Goal: Task Accomplishment & Management: Manage account settings

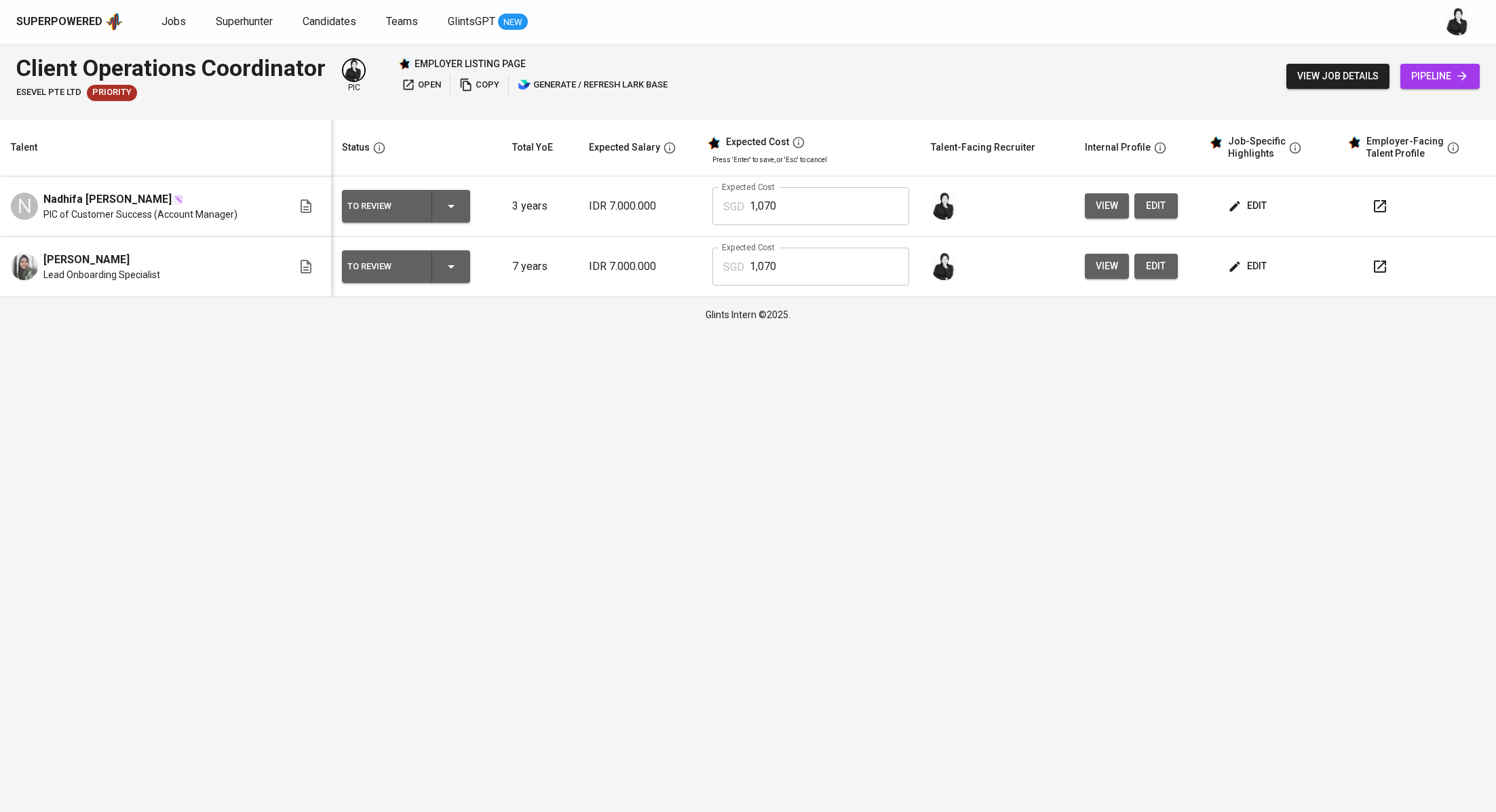
click at [461, 210] on div "To Review" at bounding box center [406, 206] width 117 height 32
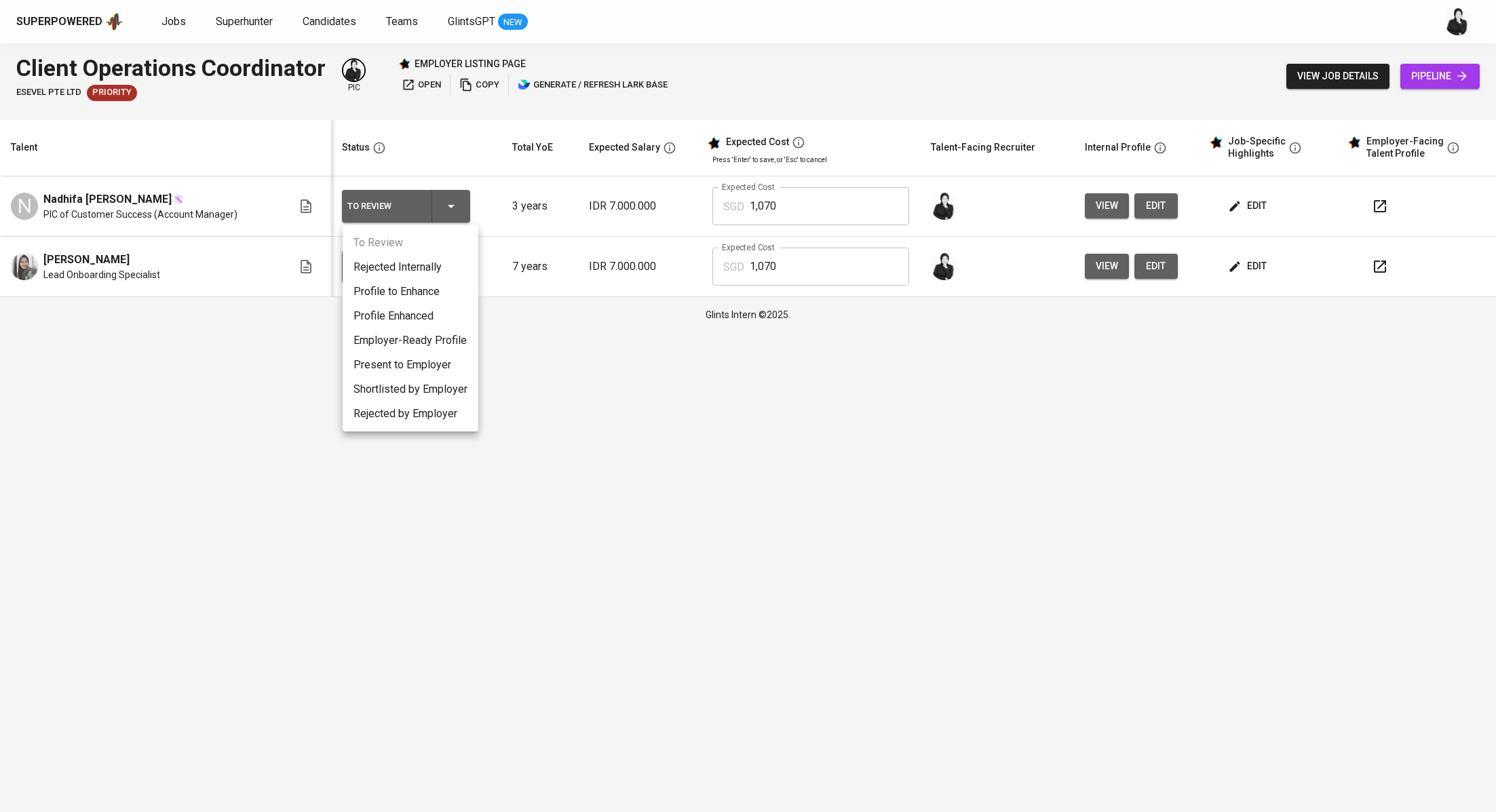
click at [446, 372] on li "Present to Employer" at bounding box center [410, 364] width 135 height 25
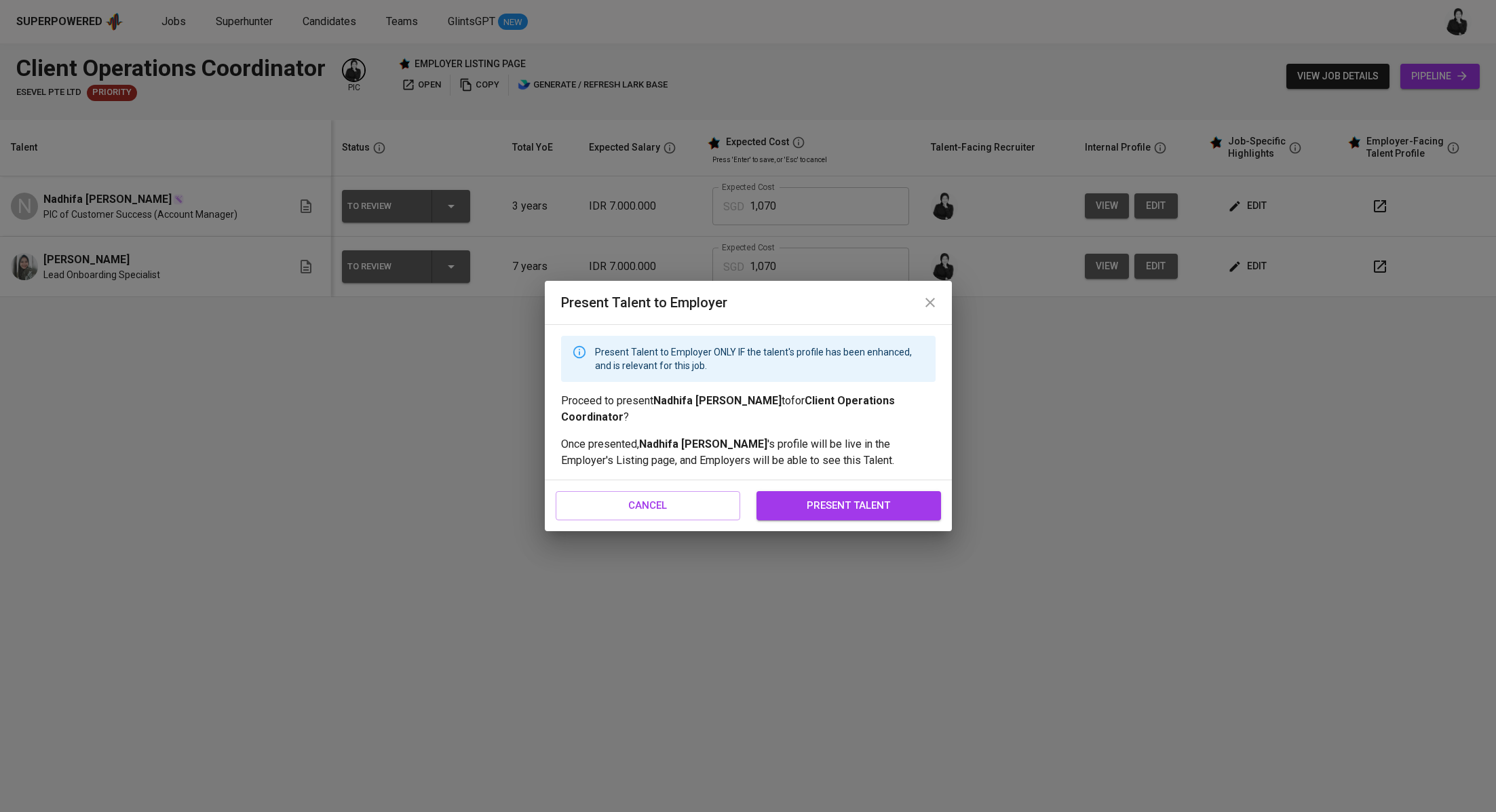
click at [781, 492] on button "present talent" at bounding box center [849, 505] width 185 height 29
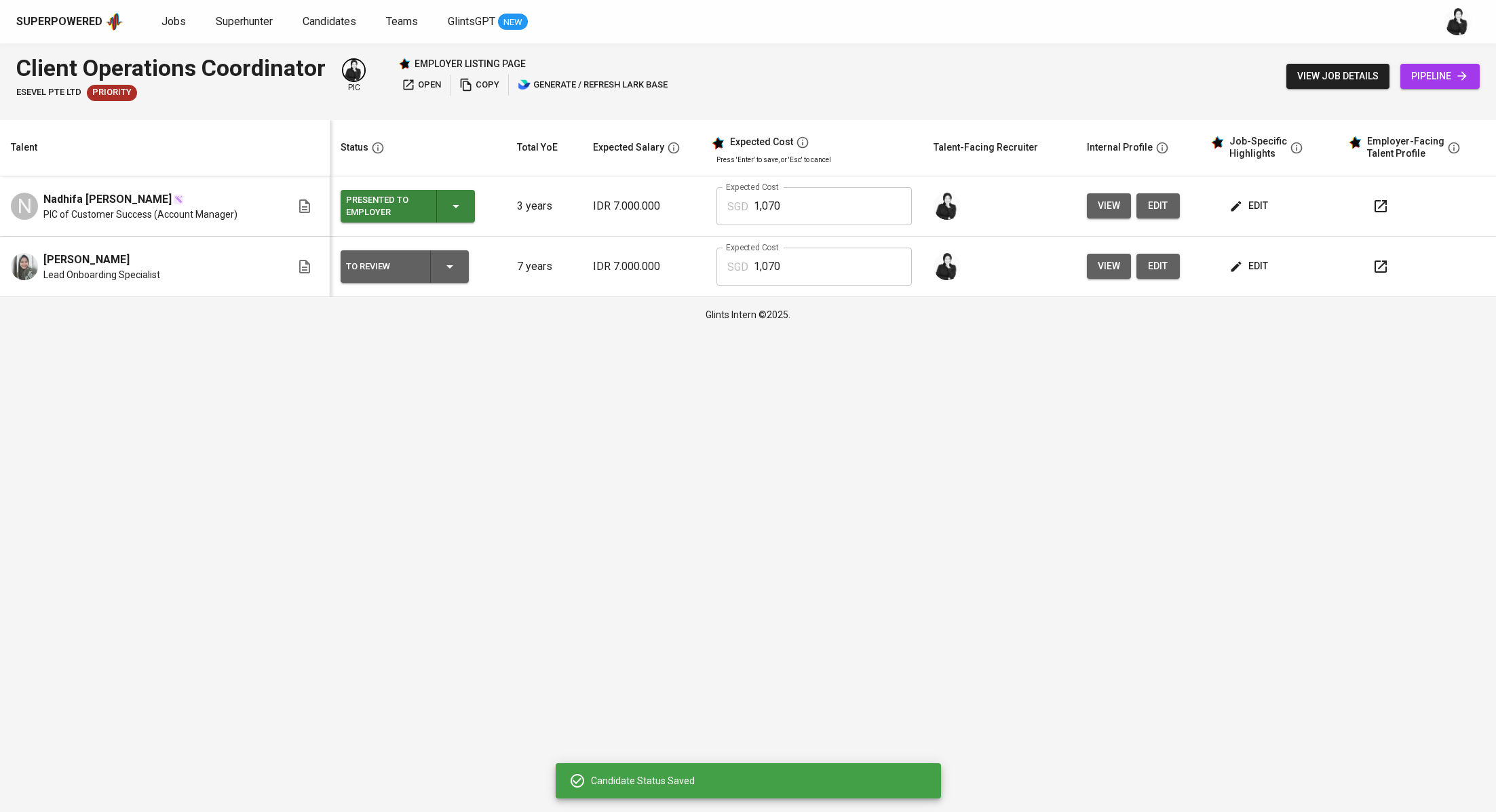
click at [448, 265] on icon "button" at bounding box center [449, 266] width 17 height 17
click at [433, 424] on li "Present to Employer" at bounding box center [408, 425] width 135 height 25
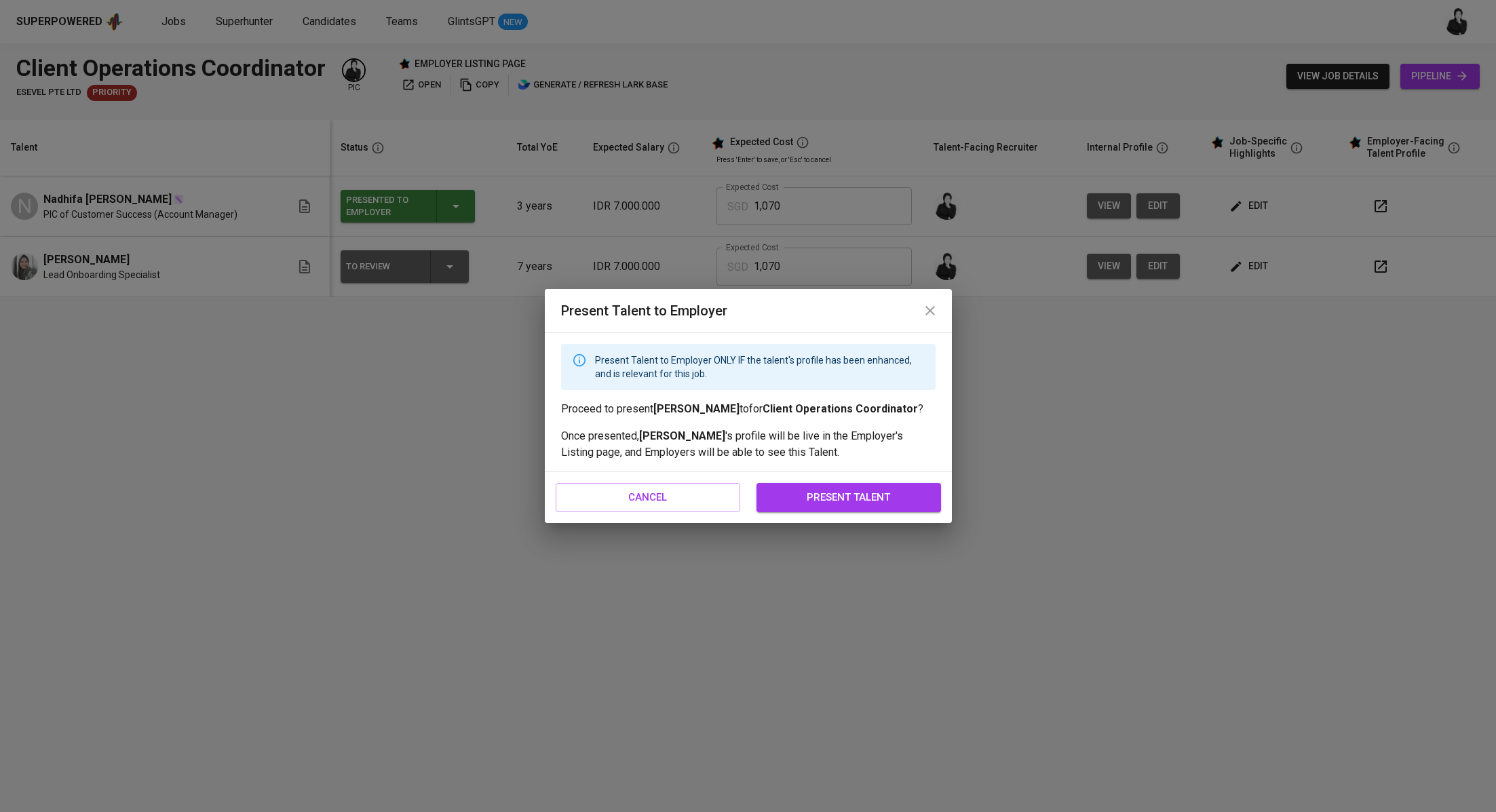
click at [864, 496] on span "present talent" at bounding box center [849, 497] width 155 height 17
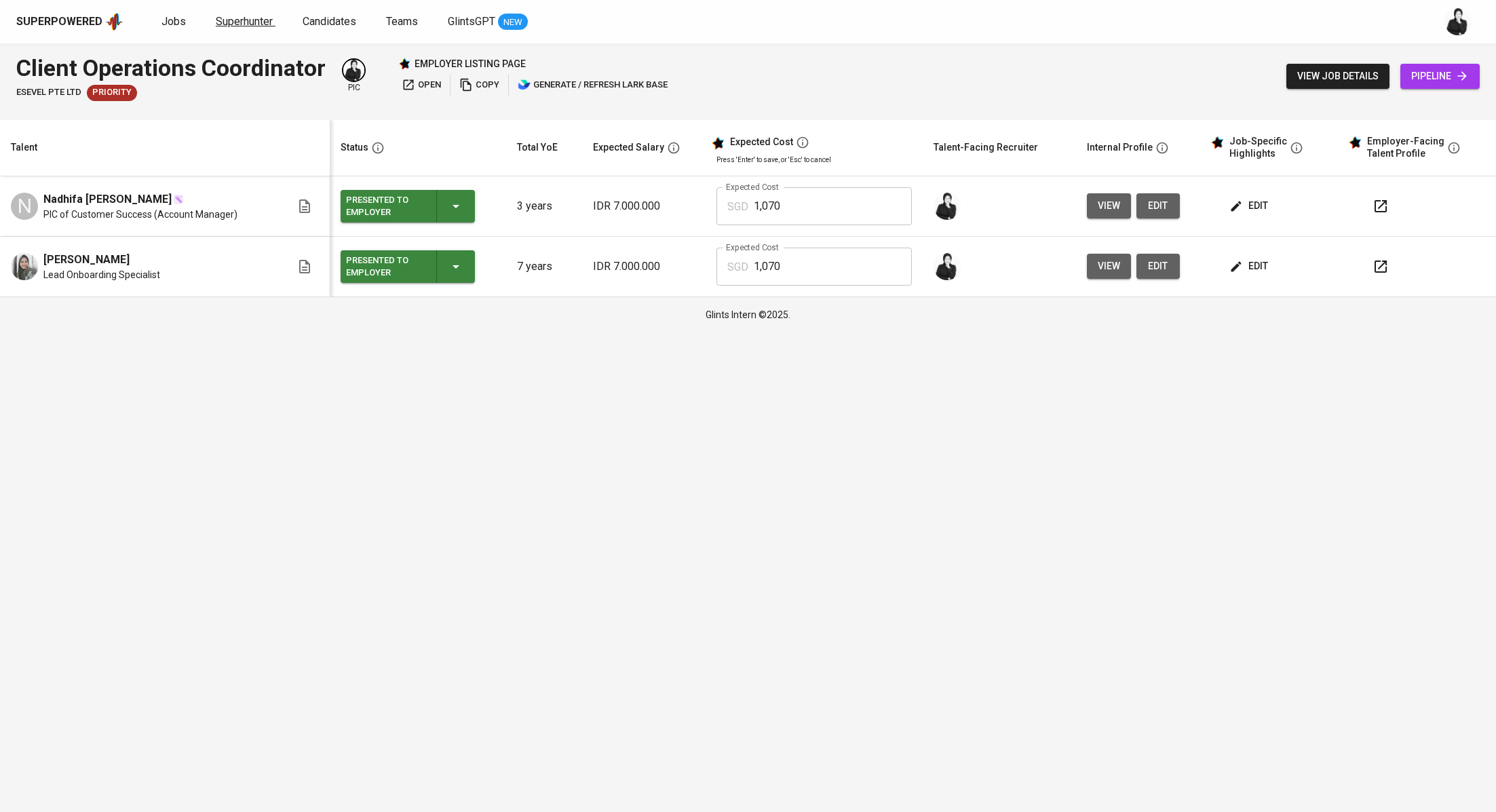
click at [231, 20] on span "Superhunter" at bounding box center [244, 21] width 57 height 13
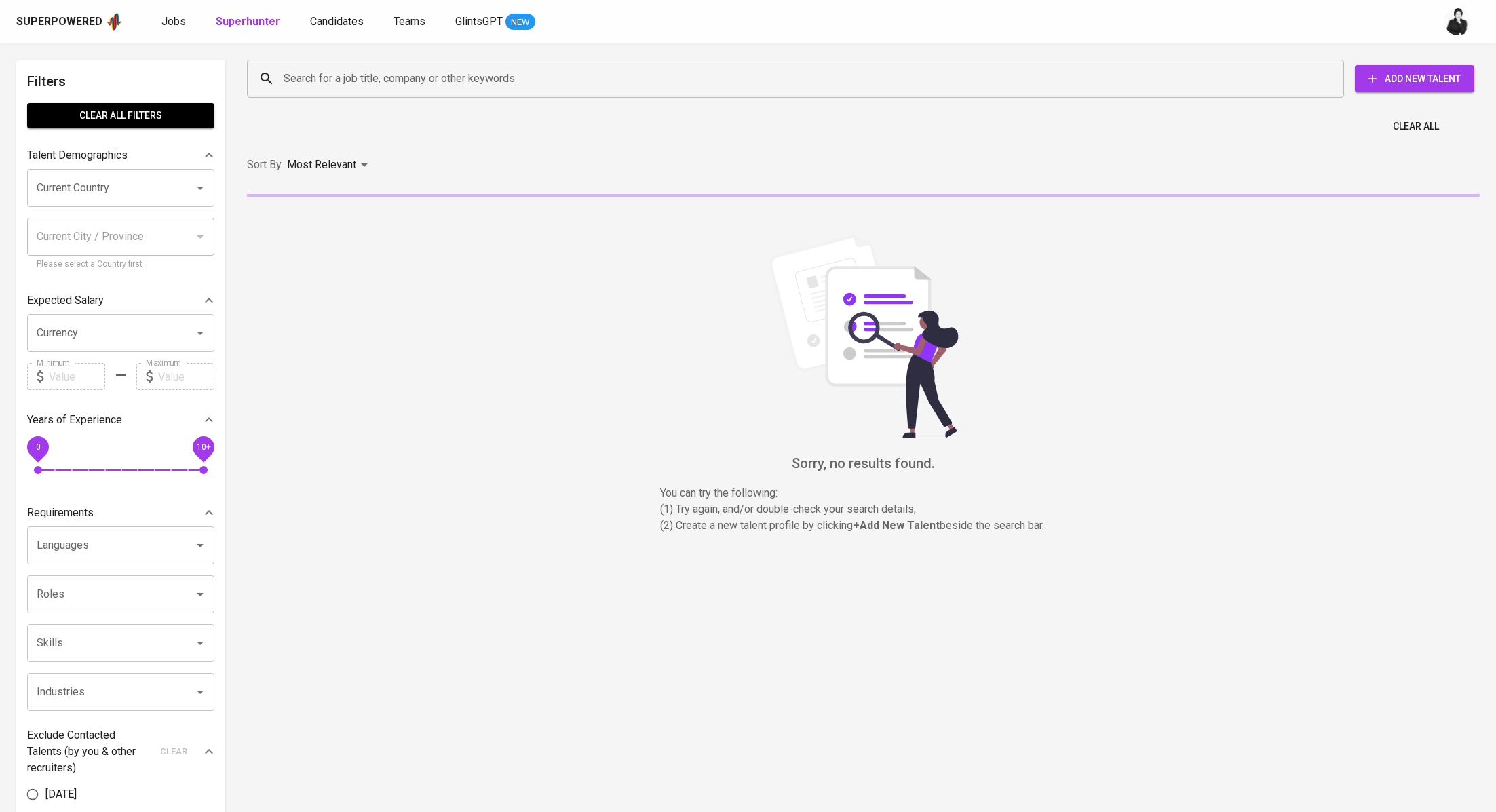
click at [399, 78] on input "Search for a job title, company or other keywords" at bounding box center [799, 78] width 1037 height 26
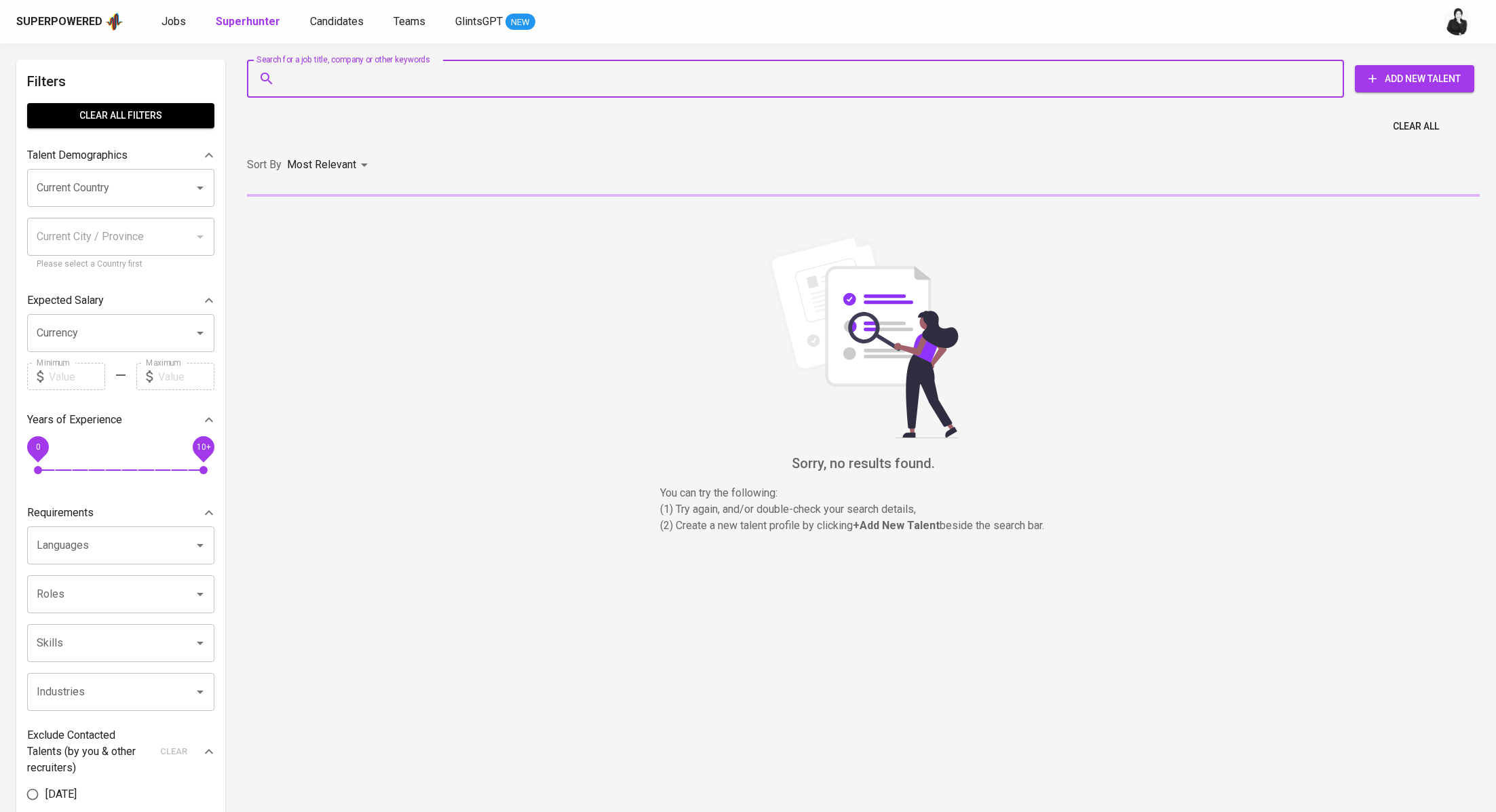
paste input "helenlen079@gmail.com"
type input "helenlen079@gmail.com"
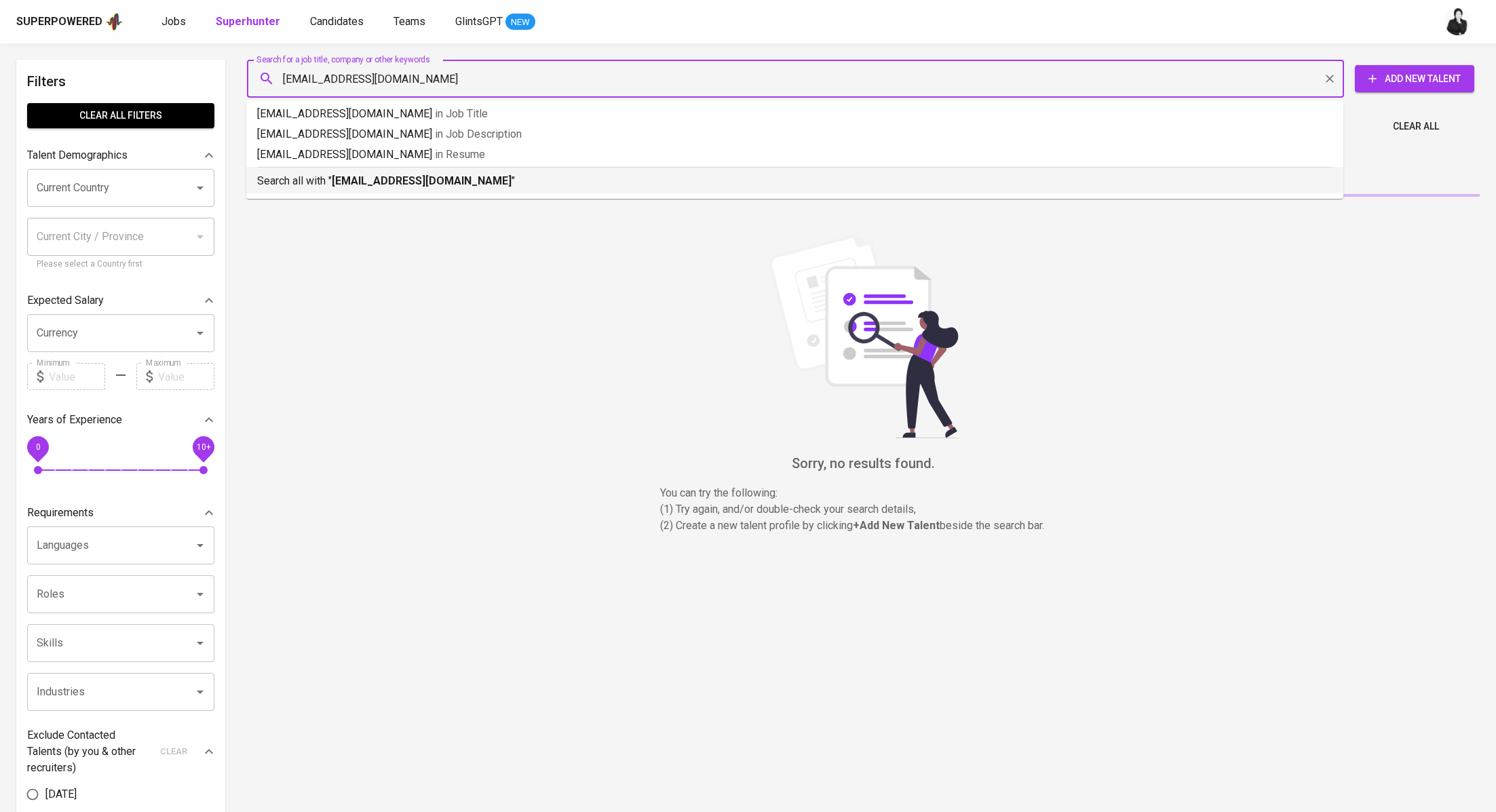
click at [401, 174] on b "helenlen079@gmail.com" at bounding box center [422, 181] width 180 height 13
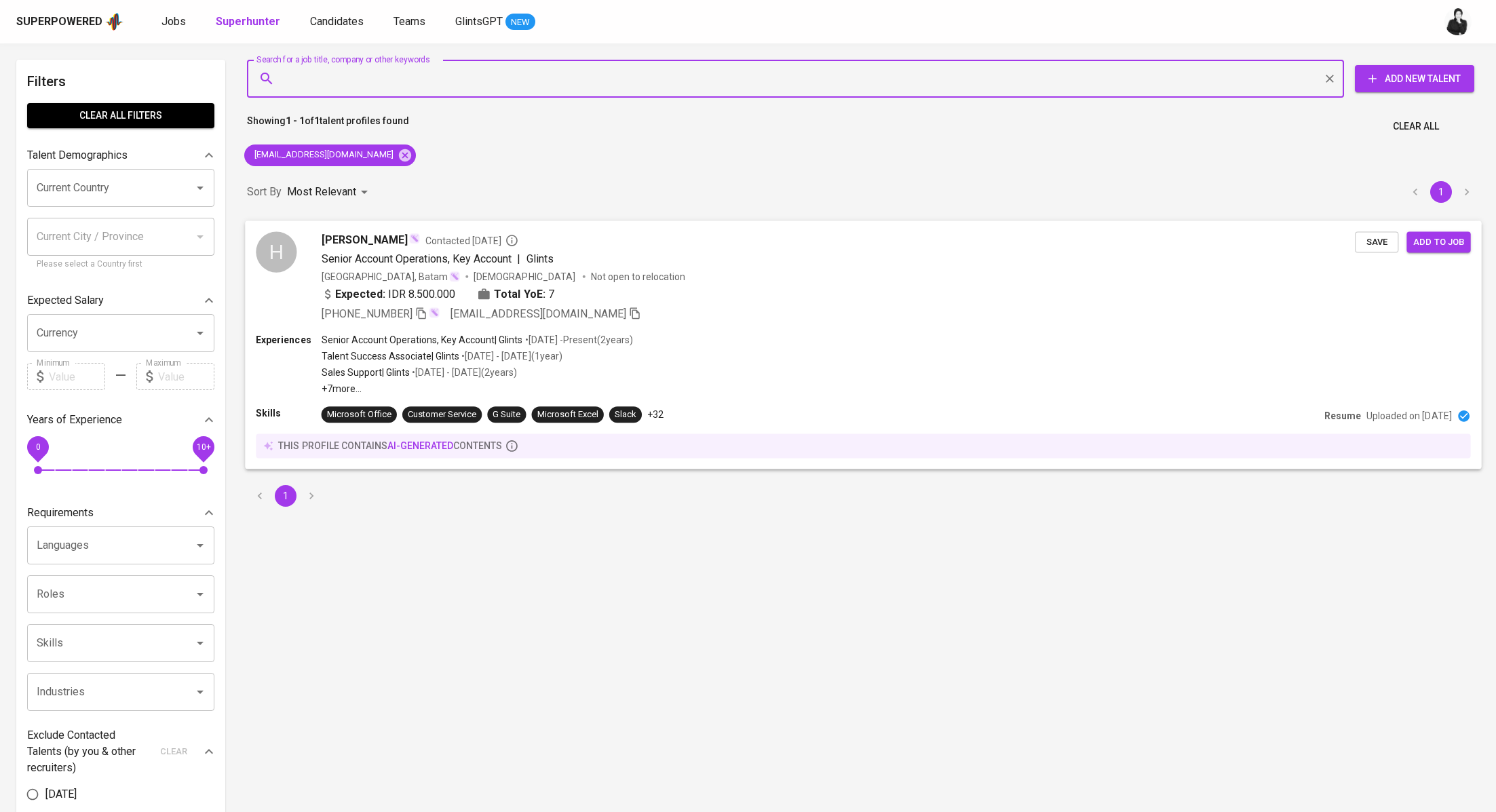
click at [406, 230] on div "H Helen Contacted 6 months ago Senior Account Operations, Key Account | Glints …" at bounding box center [863, 276] width 1236 height 112
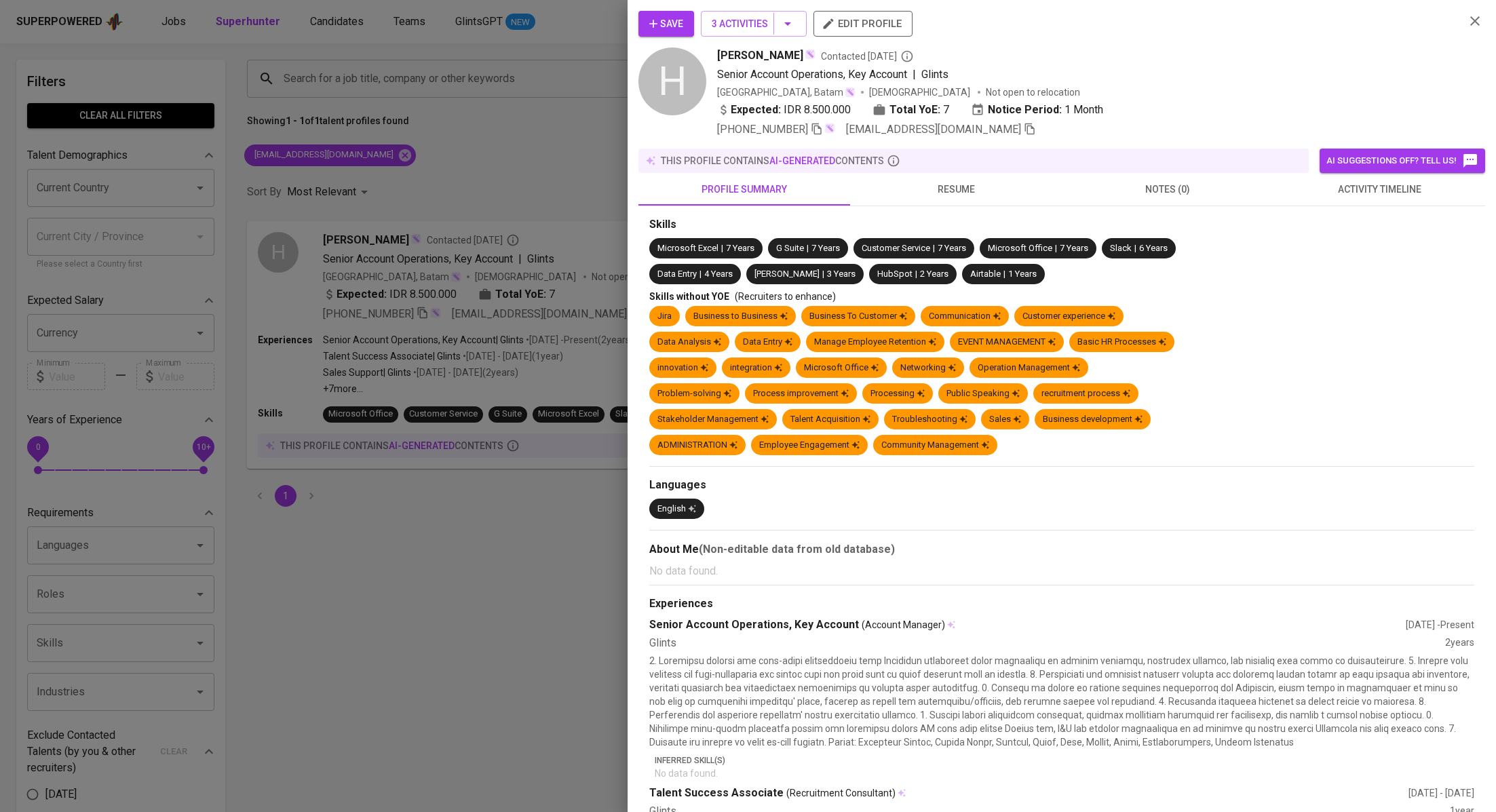
click at [1357, 192] on span "activity timeline" at bounding box center [1379, 189] width 196 height 17
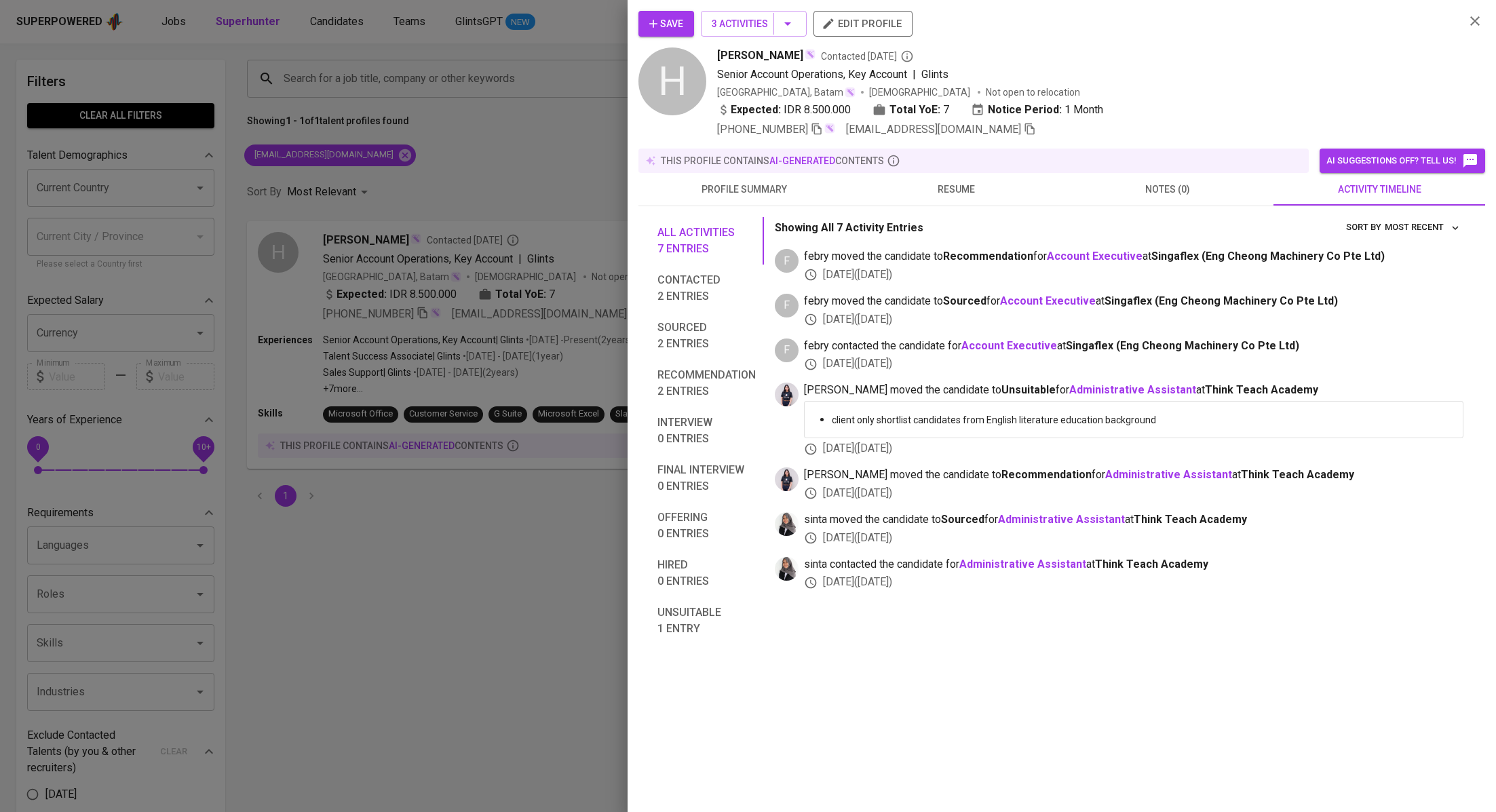
click at [678, 22] on span "Save" at bounding box center [666, 24] width 34 height 17
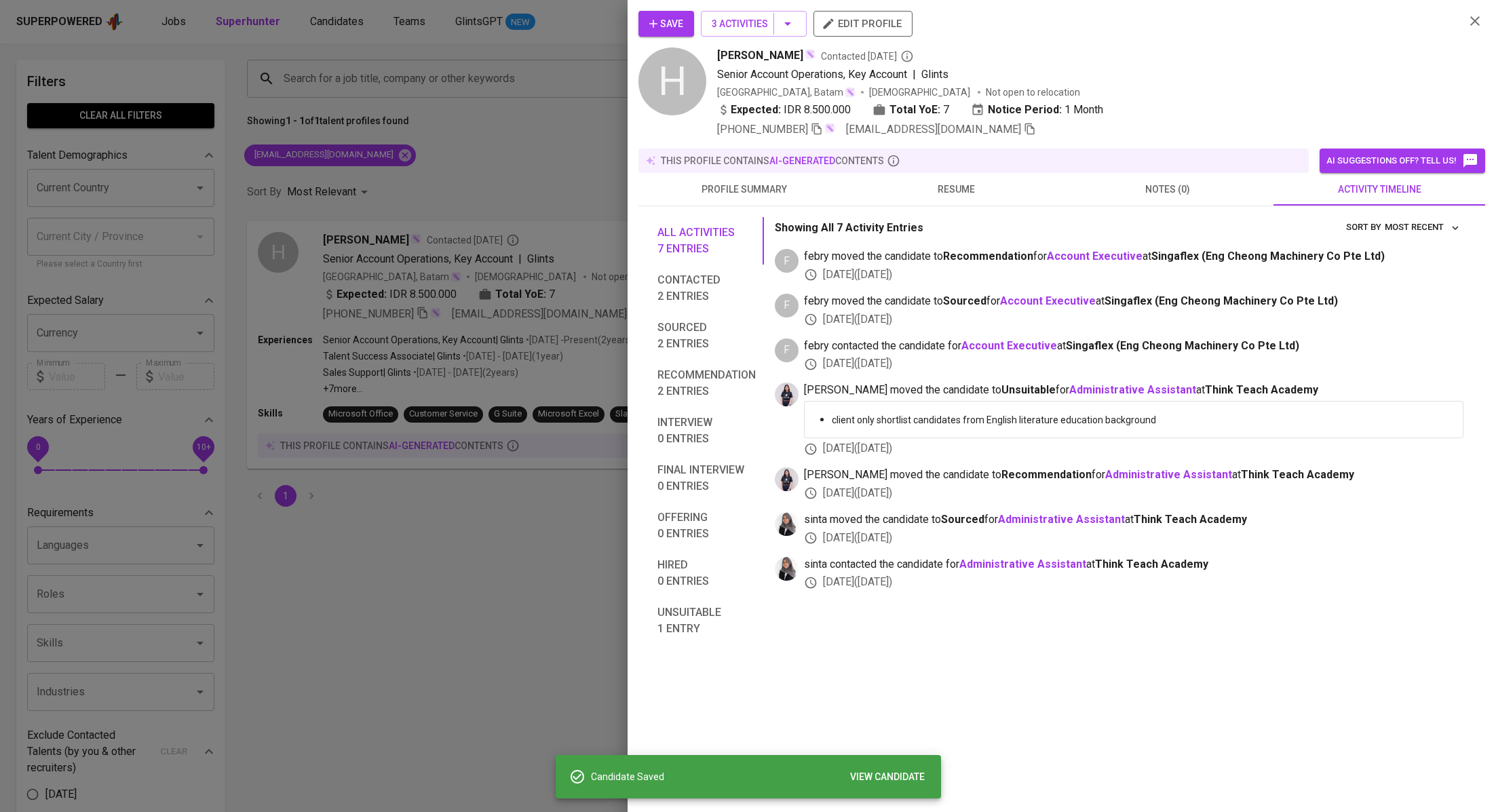
click at [491, 120] on div at bounding box center [748, 406] width 1496 height 812
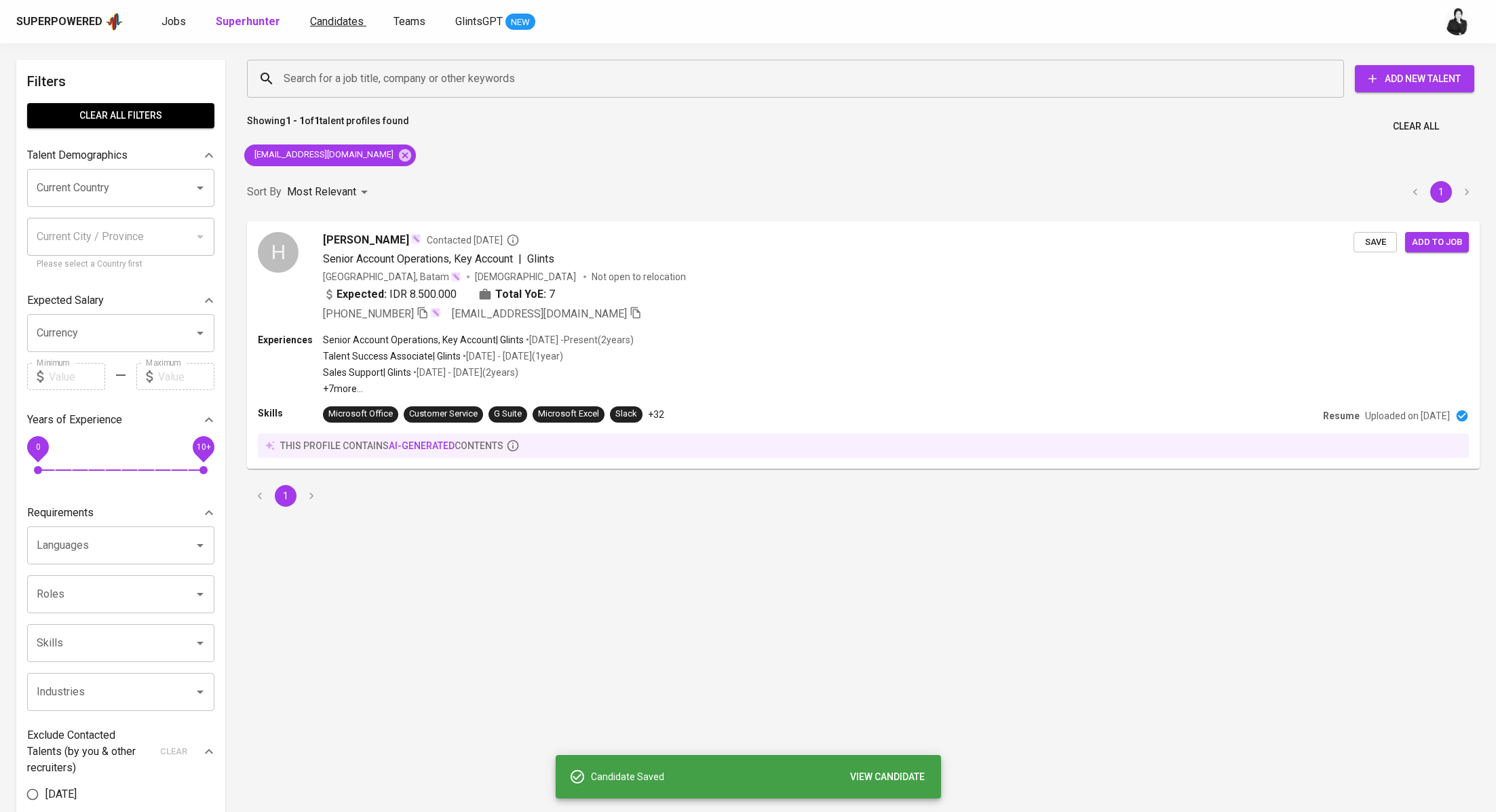
click at [333, 16] on span "Candidates" at bounding box center [337, 21] width 54 height 13
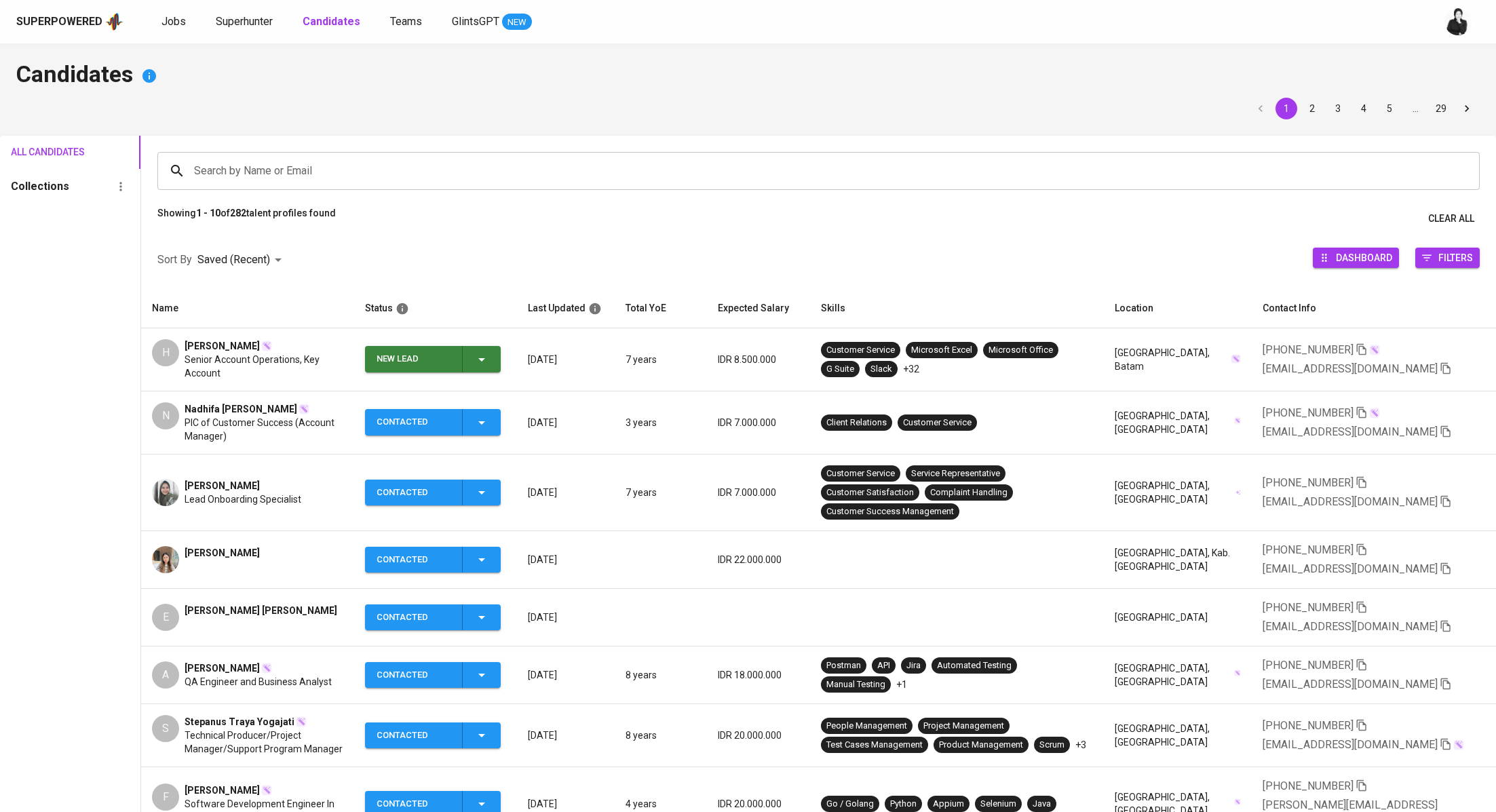
click at [490, 347] on div "New Lead" at bounding box center [433, 359] width 113 height 26
click at [471, 412] on li "Contacted" at bounding box center [442, 416] width 135 height 25
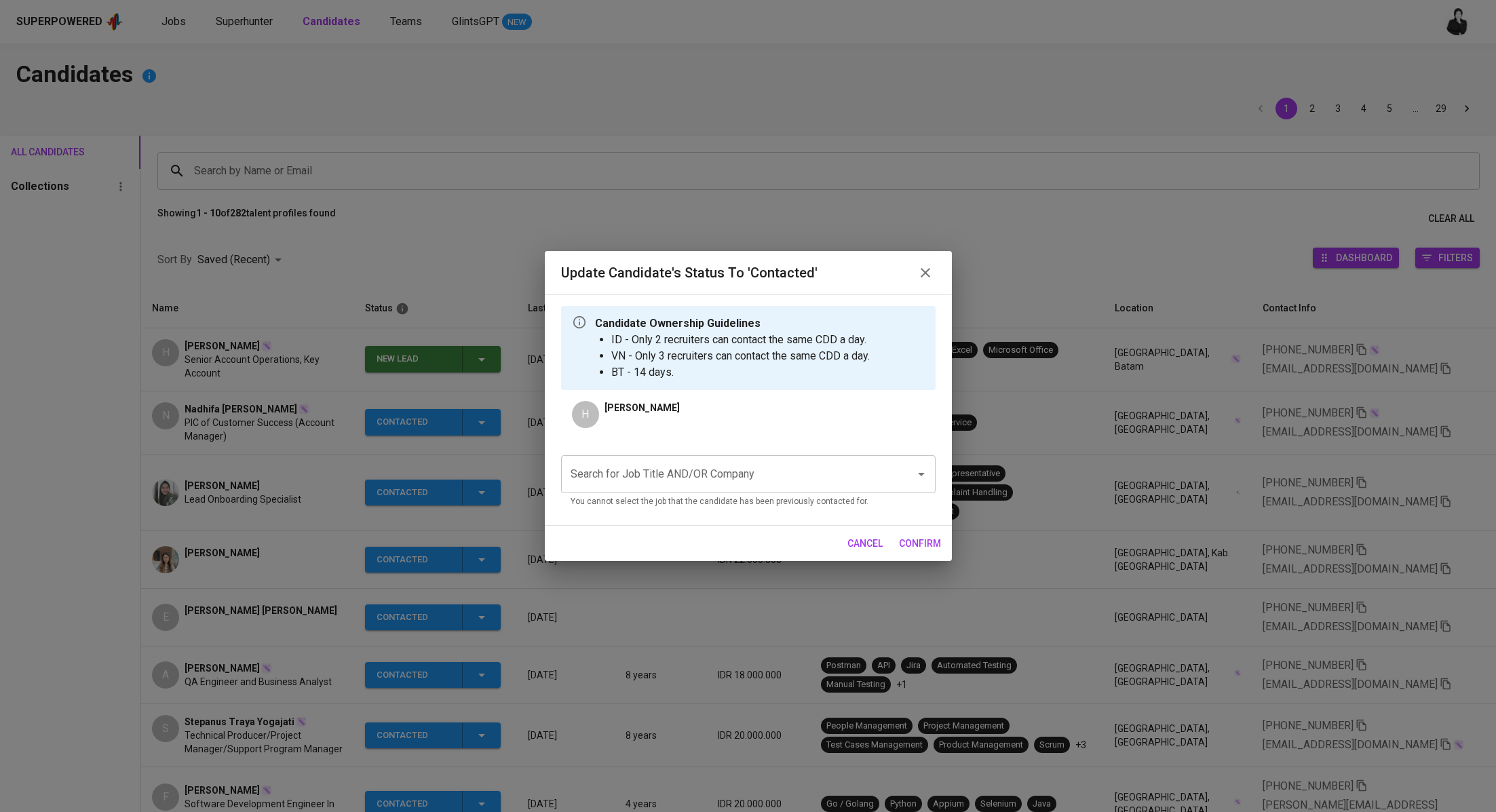
click at [762, 459] on div "Search for Job Title AND/OR Company" at bounding box center [748, 475] width 375 height 38
type input "e"
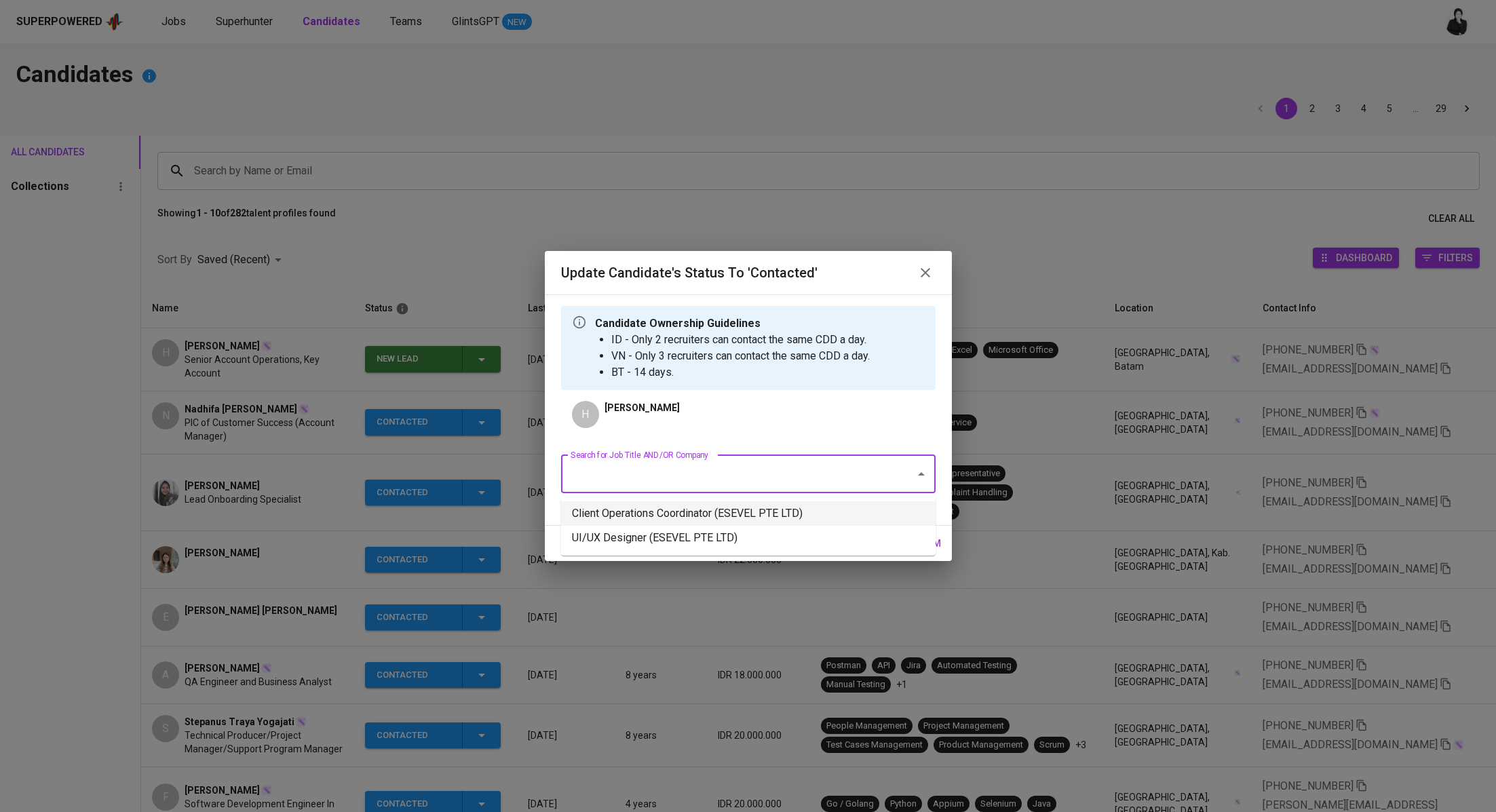
click at [807, 513] on li "Client Operations Coordinator (ESEVEL PTE LTD)" at bounding box center [748, 513] width 375 height 25
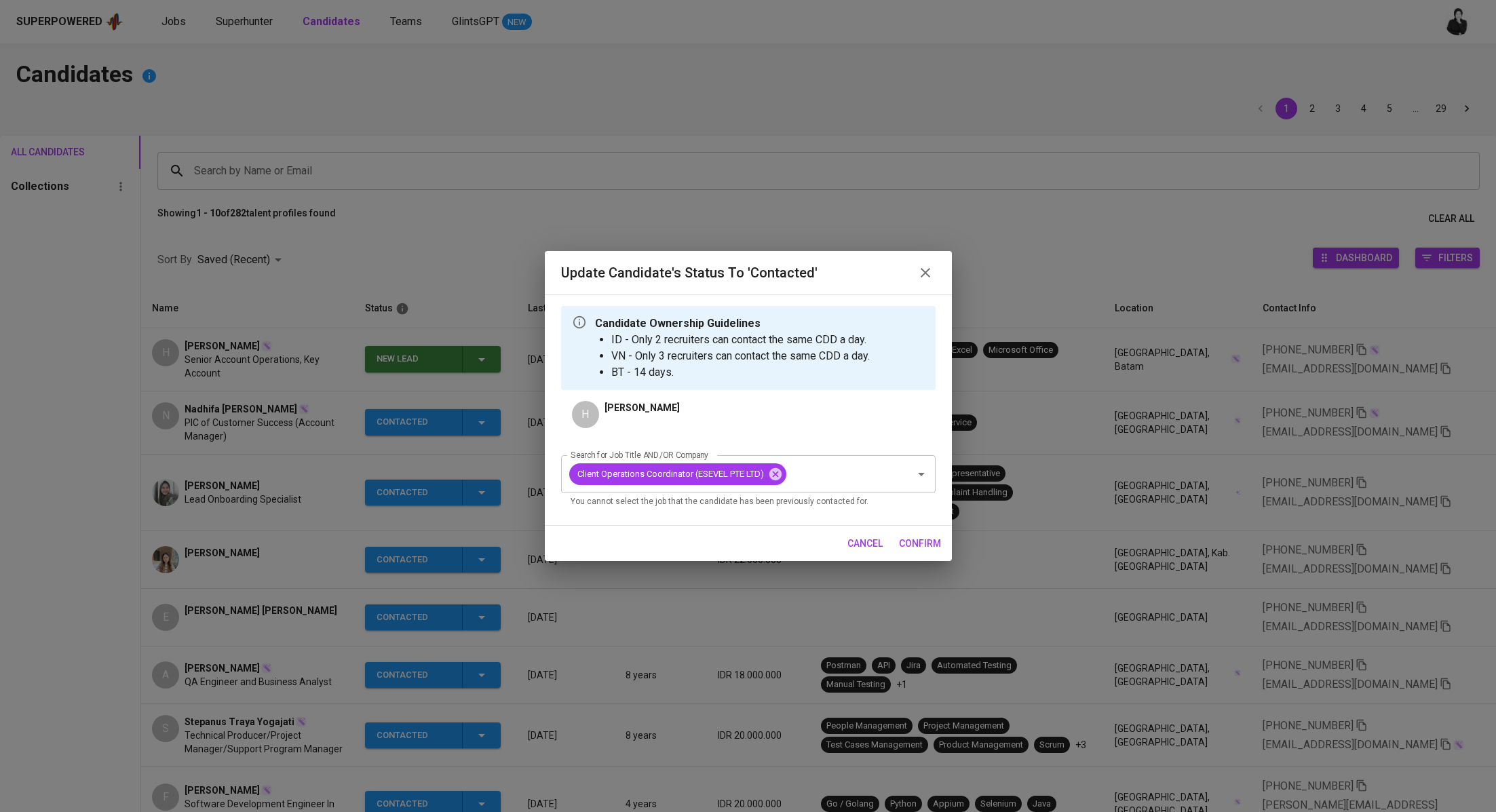
click at [917, 533] on button "confirm" at bounding box center [920, 543] width 53 height 25
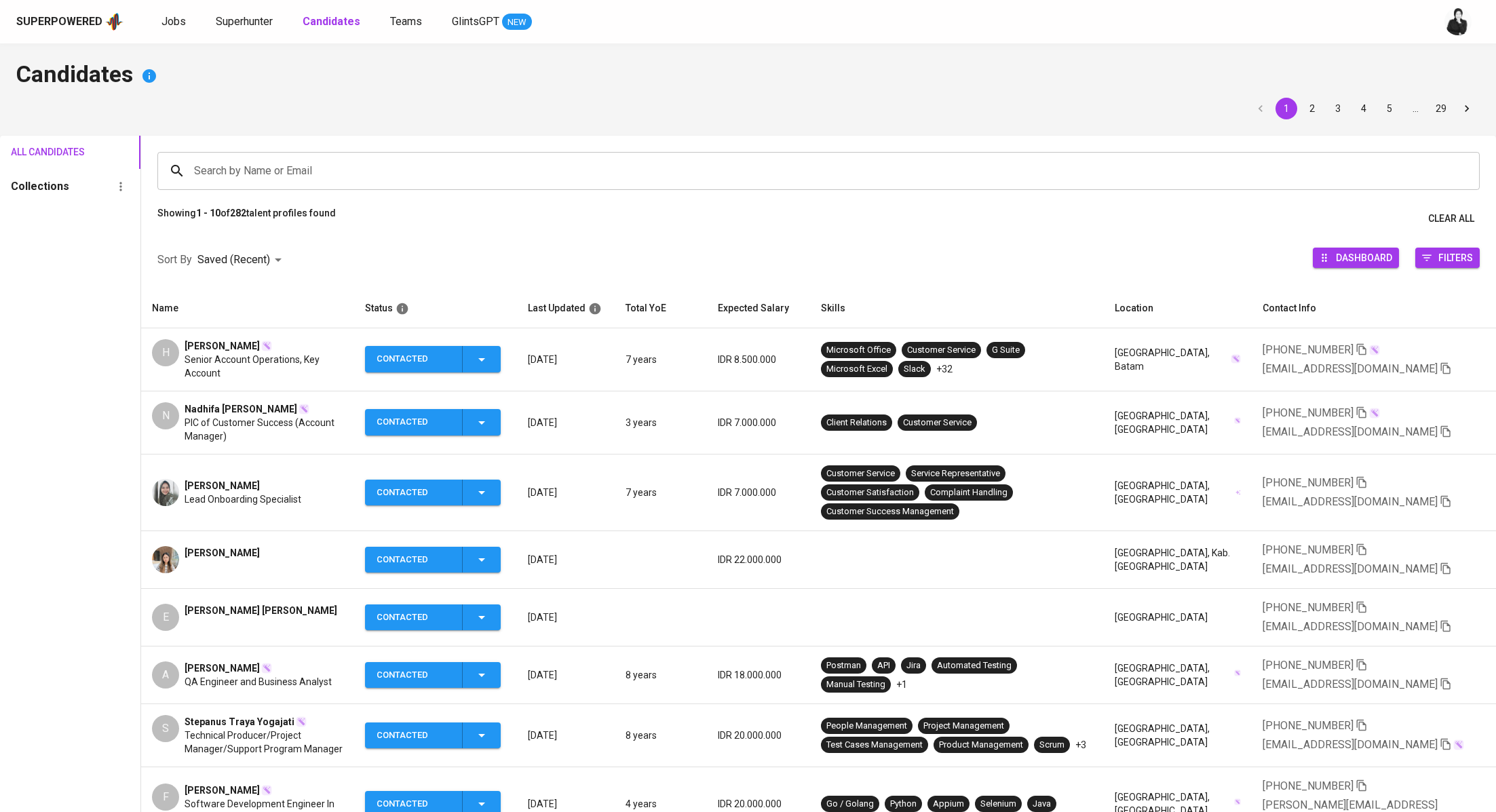
click at [261, 339] on div "[PERSON_NAME]" at bounding box center [264, 345] width 158 height 13
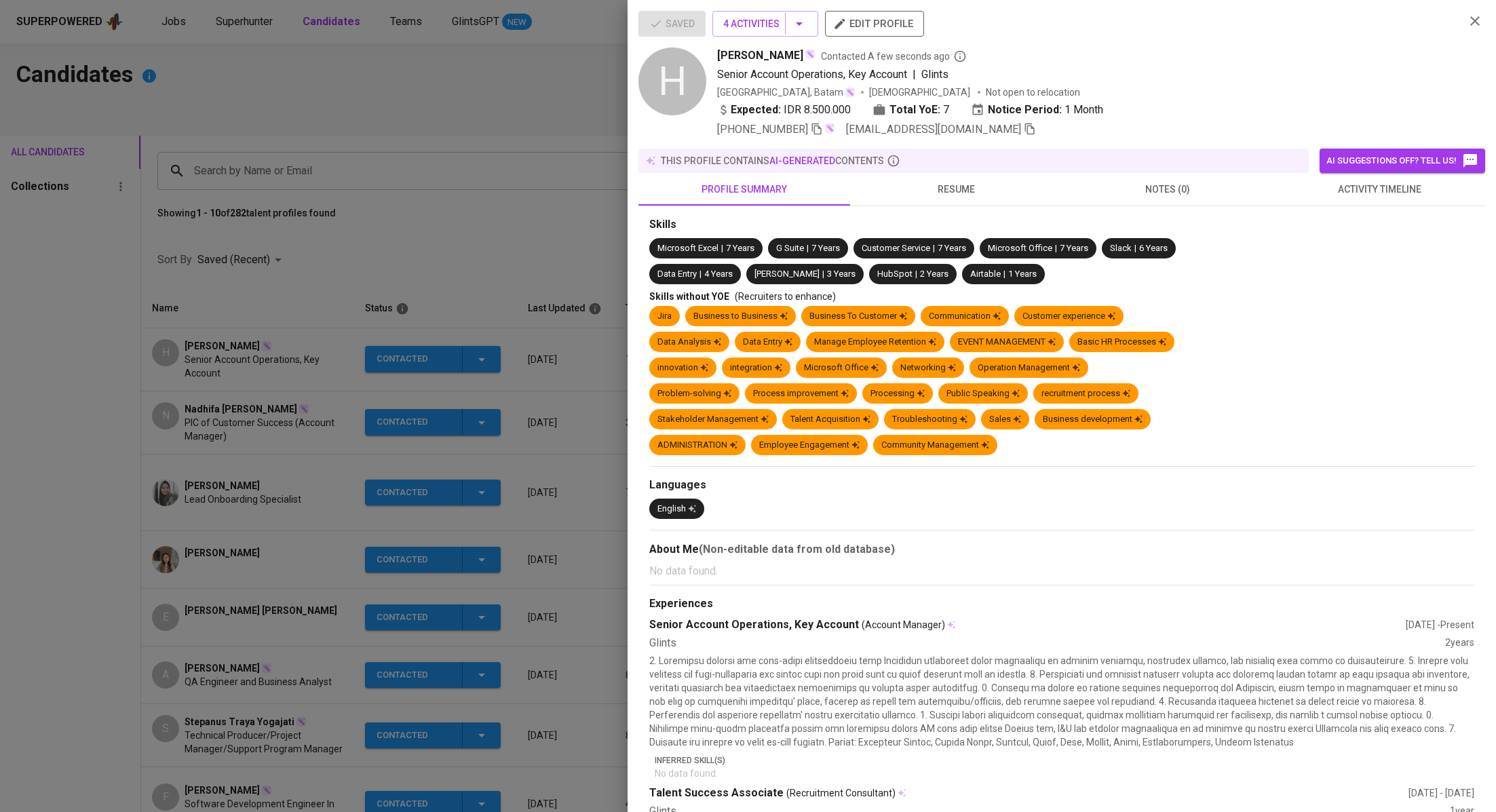
click at [1024, 131] on icon "button" at bounding box center [1029, 128] width 12 height 12
click at [488, 145] on div at bounding box center [748, 406] width 1496 height 812
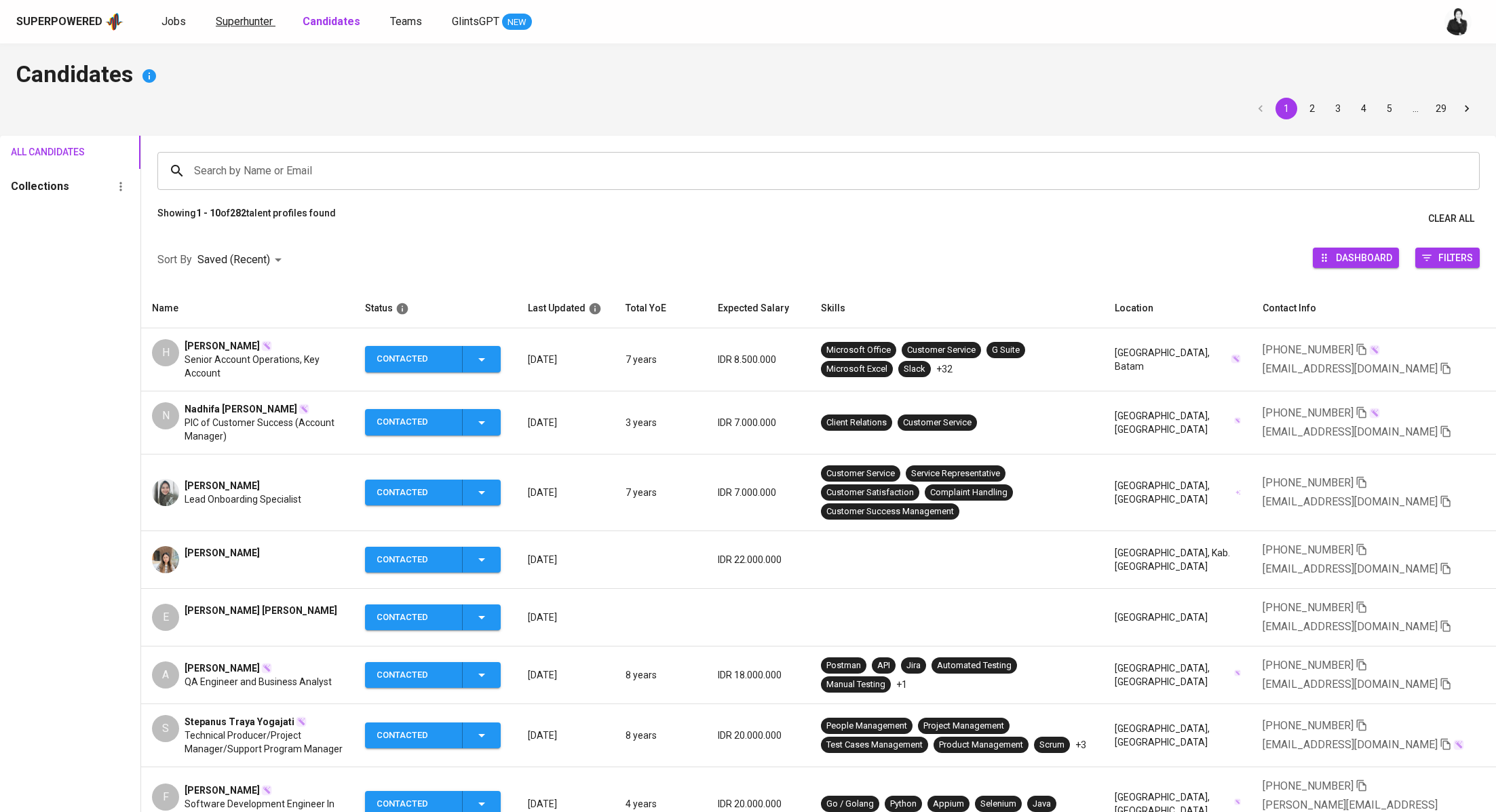
click at [216, 19] on span "Superhunter" at bounding box center [244, 21] width 57 height 13
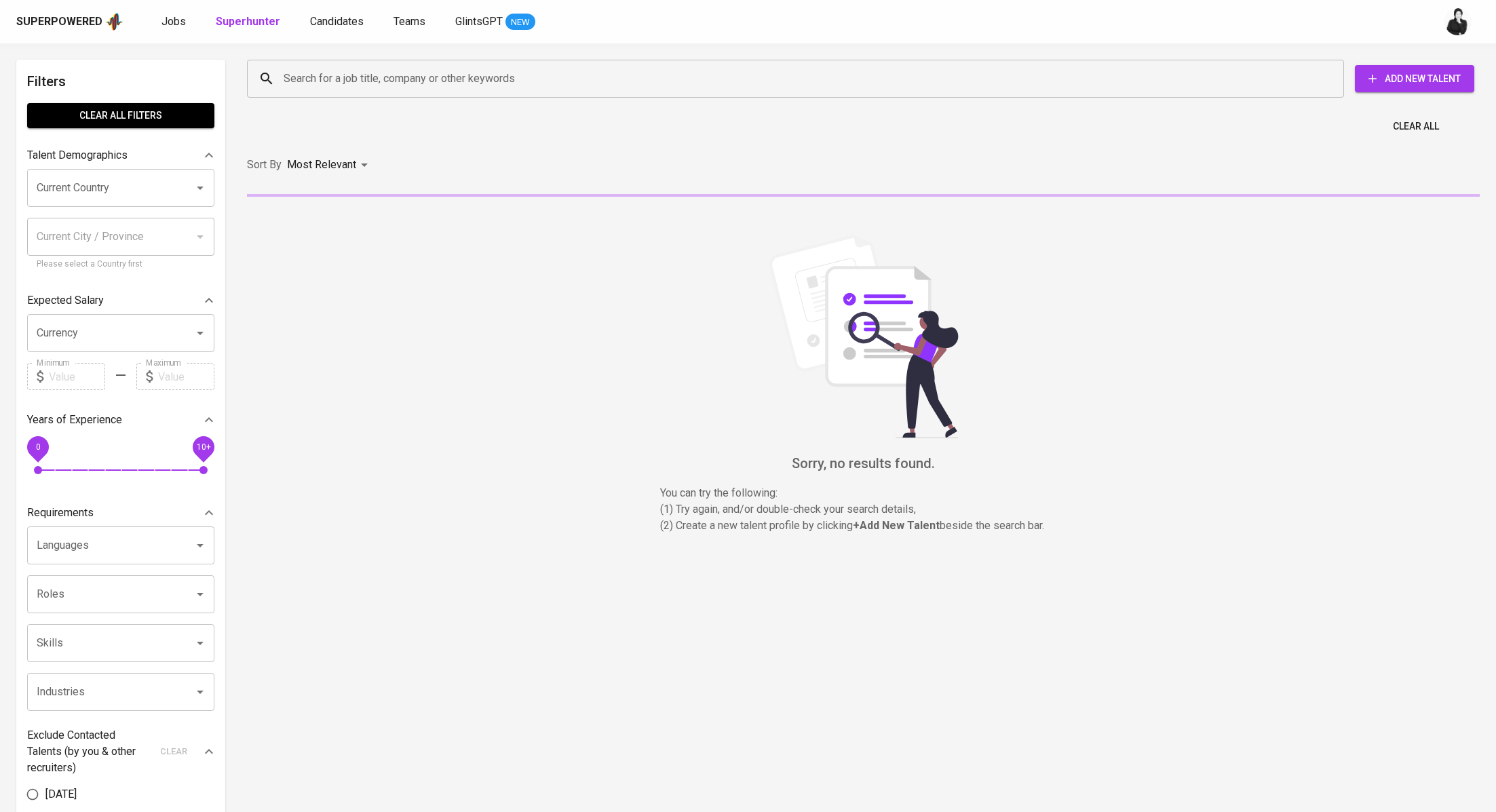
click at [365, 94] on div "Search for a job title, company or other keywords" at bounding box center [796, 78] width 1097 height 38
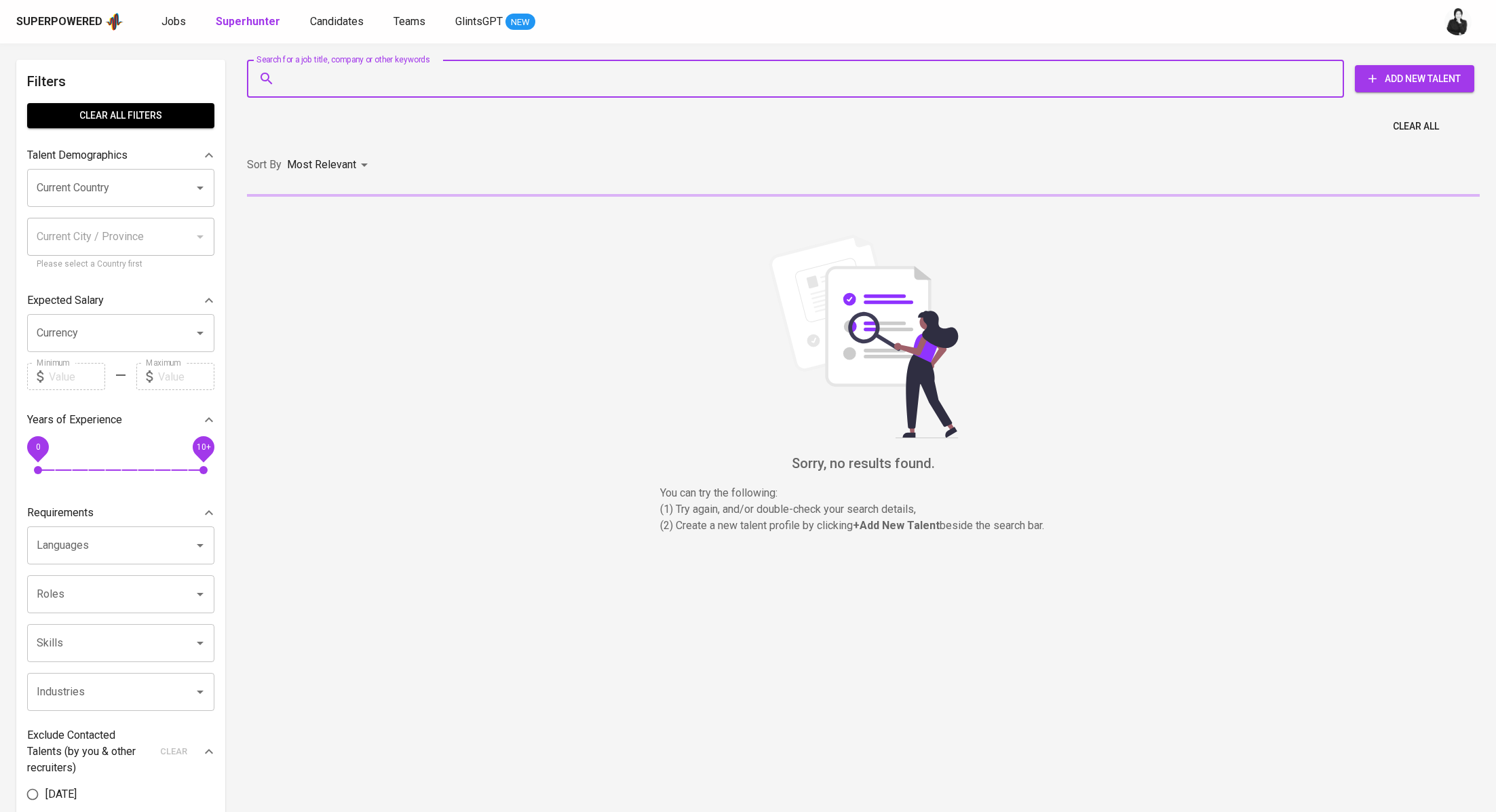
paste input "helenlen079@gmail.com"
type input "helenlen079@gmail.com"
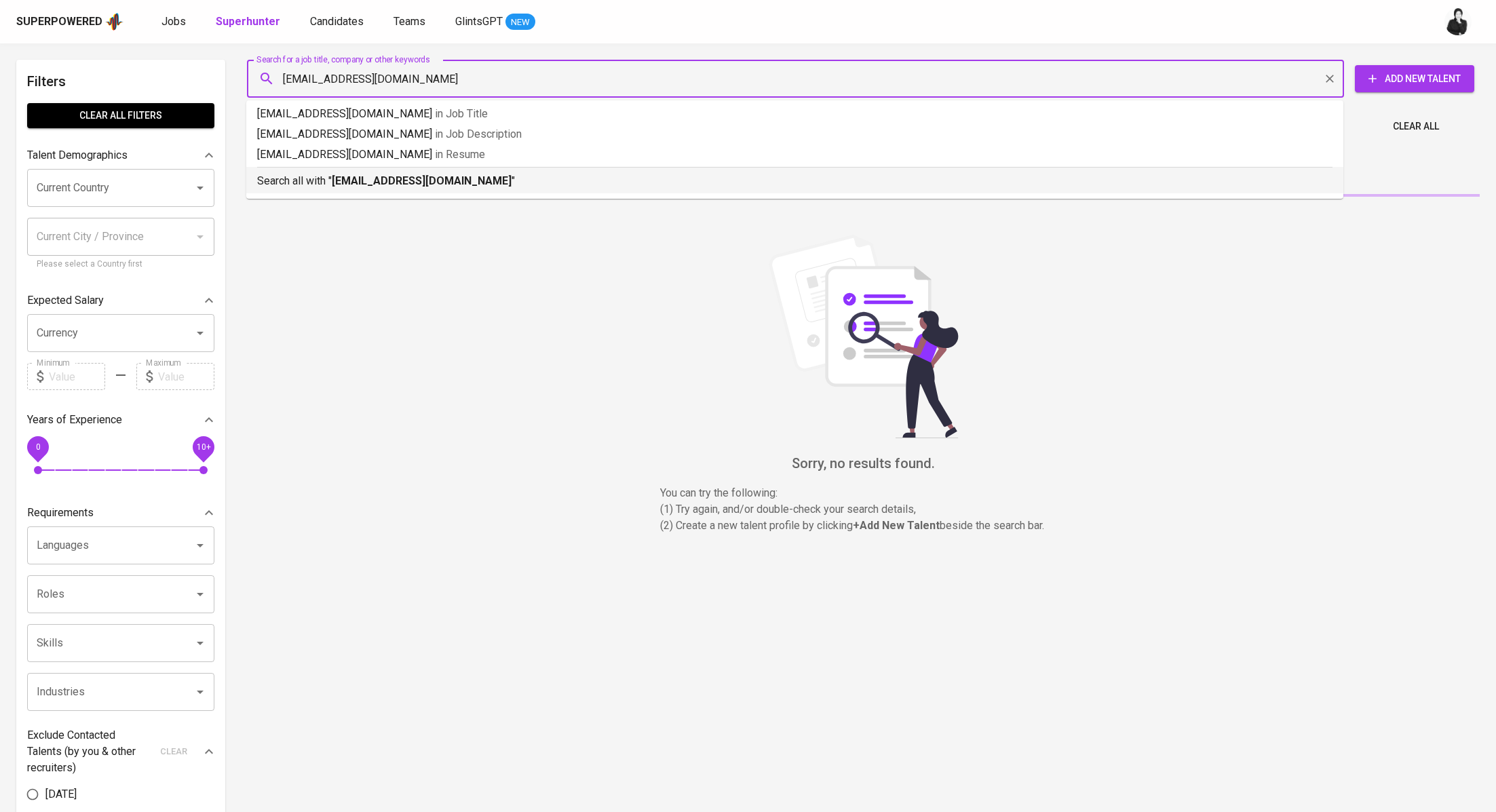
click at [403, 182] on b "helenlen079@gmail.com" at bounding box center [422, 181] width 180 height 13
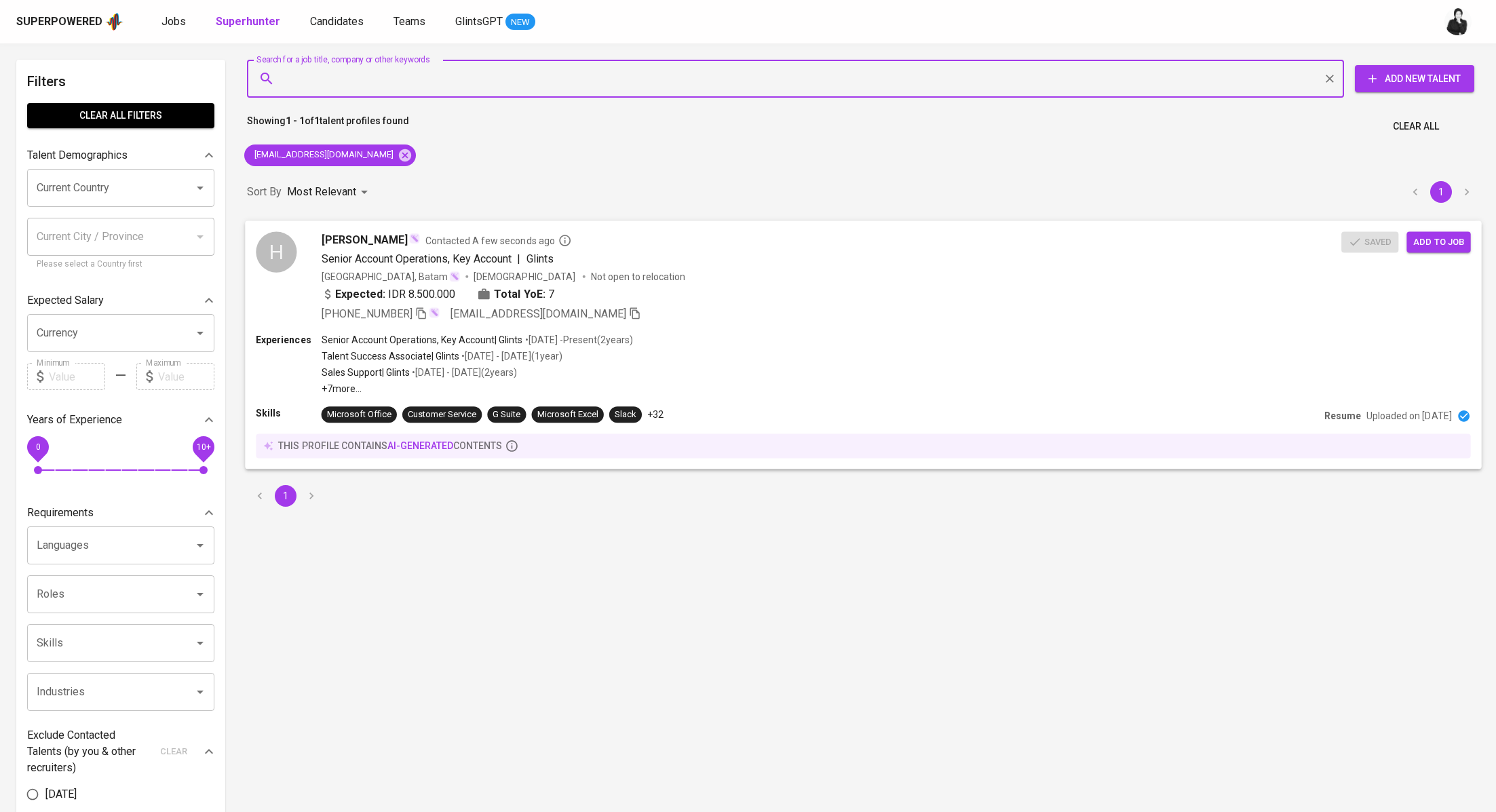
click at [1416, 238] on span "Add to job" at bounding box center [1438, 242] width 50 height 16
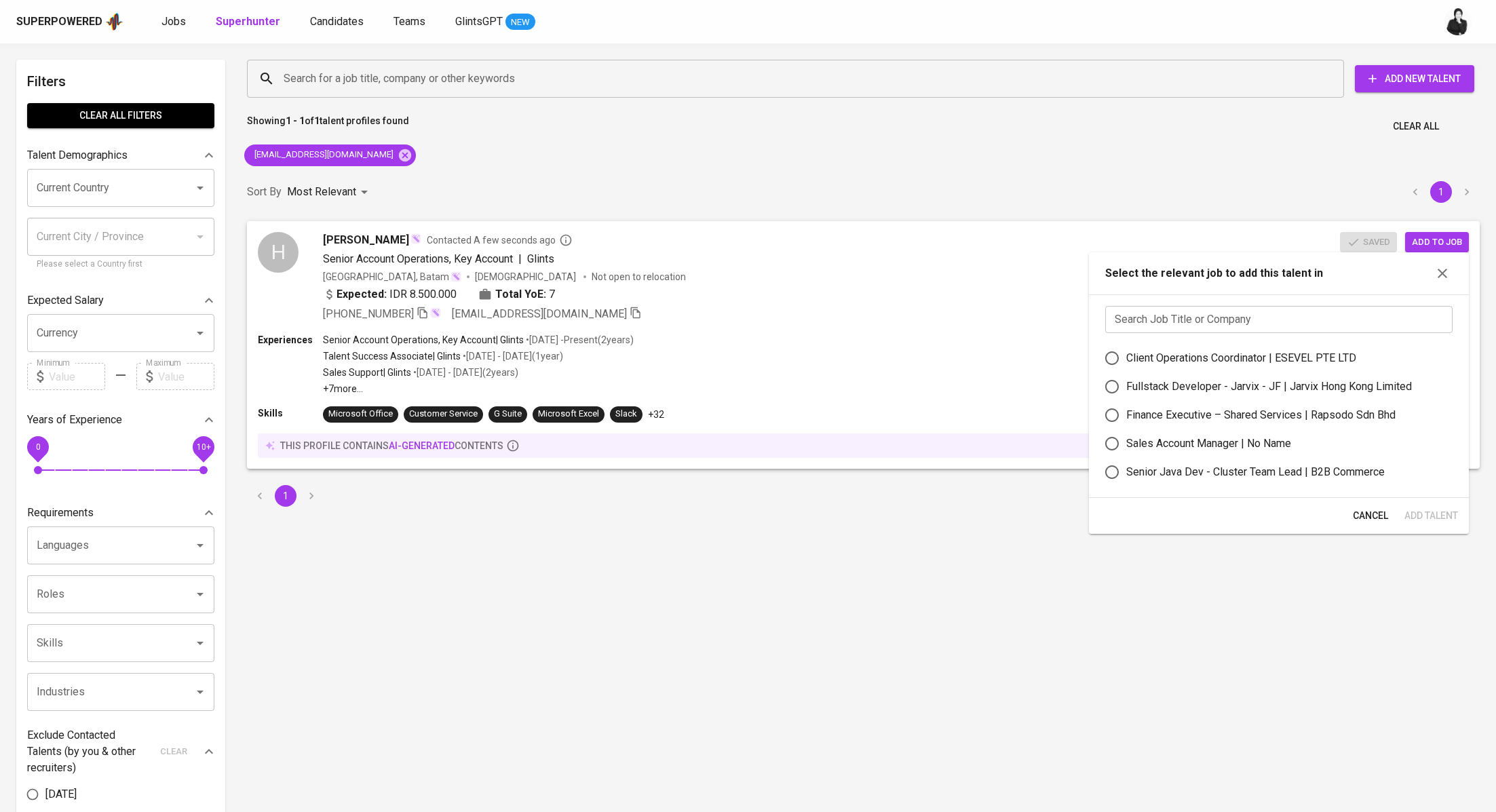
click at [1240, 350] on div "Client Operations Coordinator | ESEVEL PTE LTD" at bounding box center [1241, 358] width 230 height 17
click at [1126, 350] on input "Client Operations Coordinator | ESEVEL PTE LTD" at bounding box center [1112, 358] width 29 height 29
radio input "true"
click at [1435, 511] on span "Add Talent" at bounding box center [1431, 515] width 54 height 17
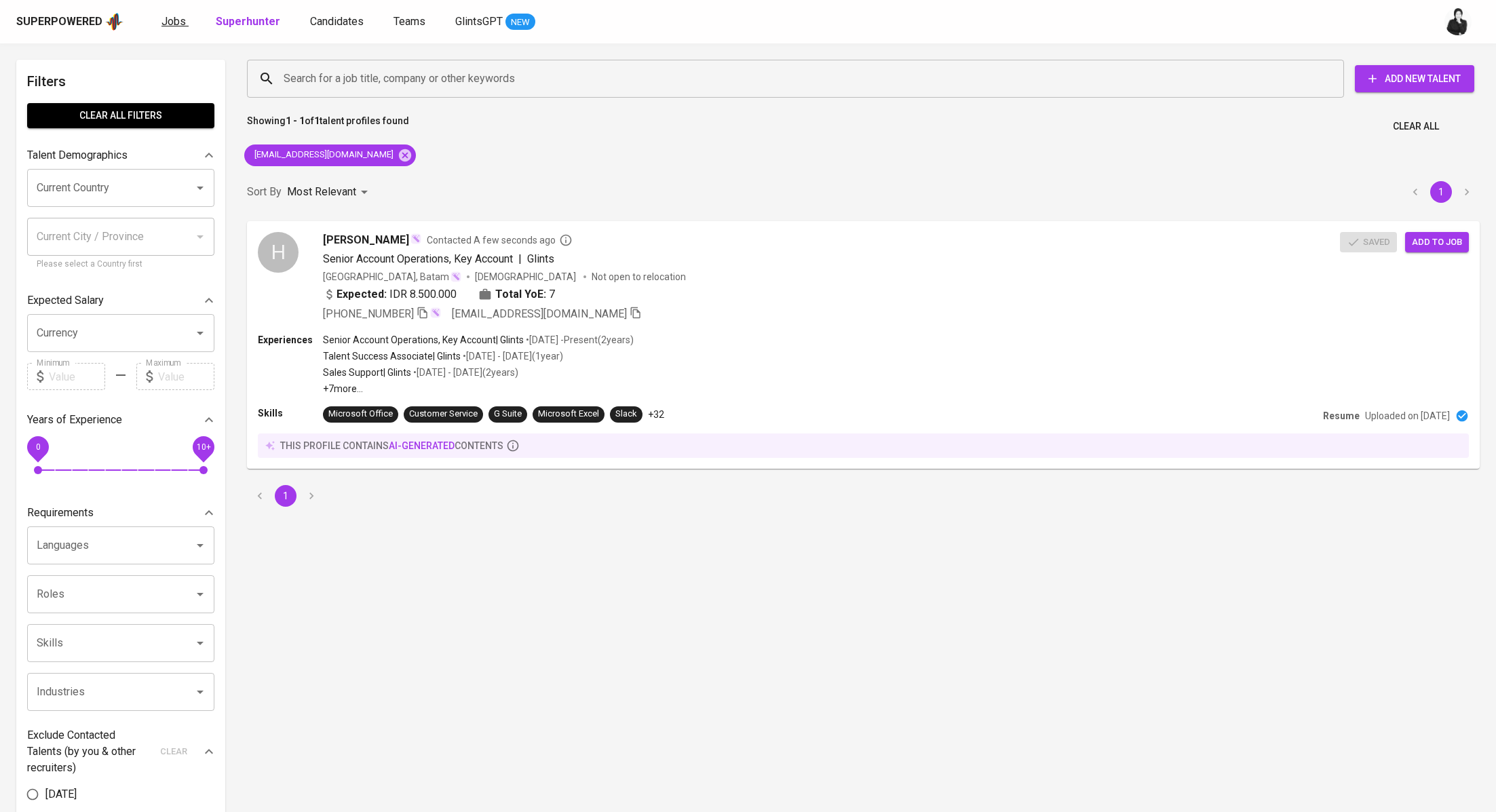
click at [167, 22] on span "Jobs" at bounding box center [174, 21] width 25 height 13
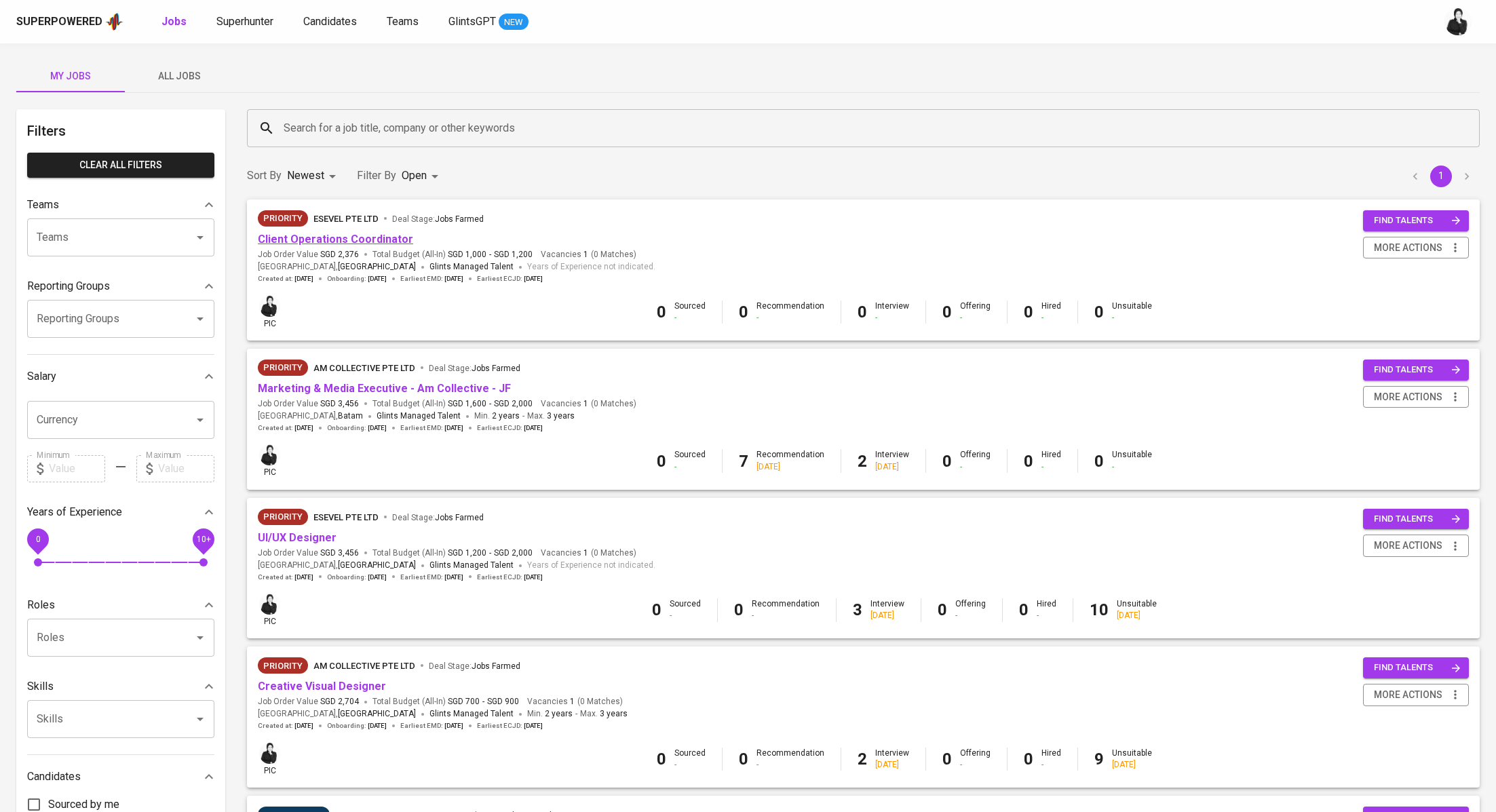
click at [384, 234] on link "Client Operations Coordinator" at bounding box center [335, 239] width 155 height 13
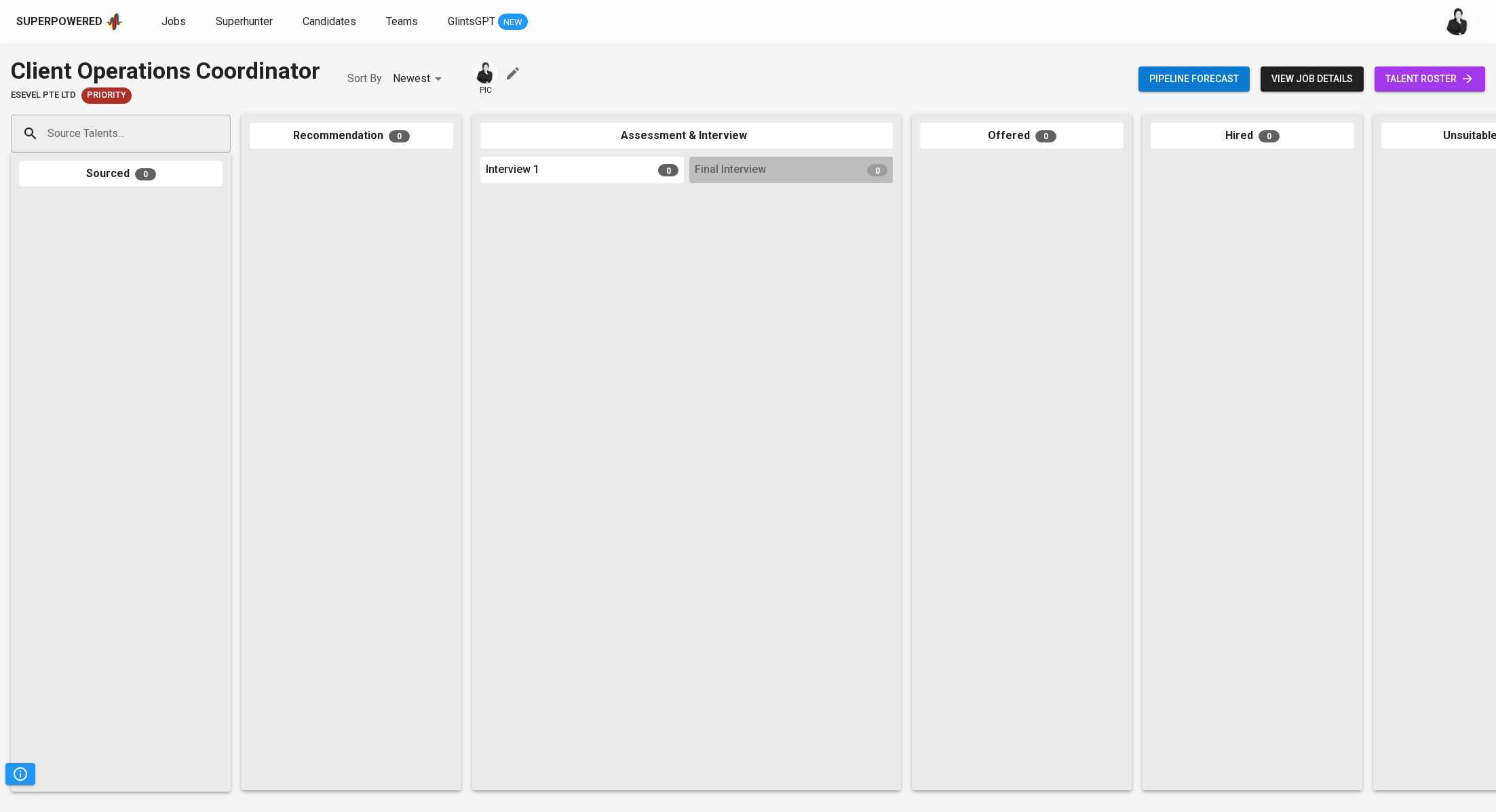
click at [1394, 75] on span "talent roster" at bounding box center [1429, 78] width 89 height 17
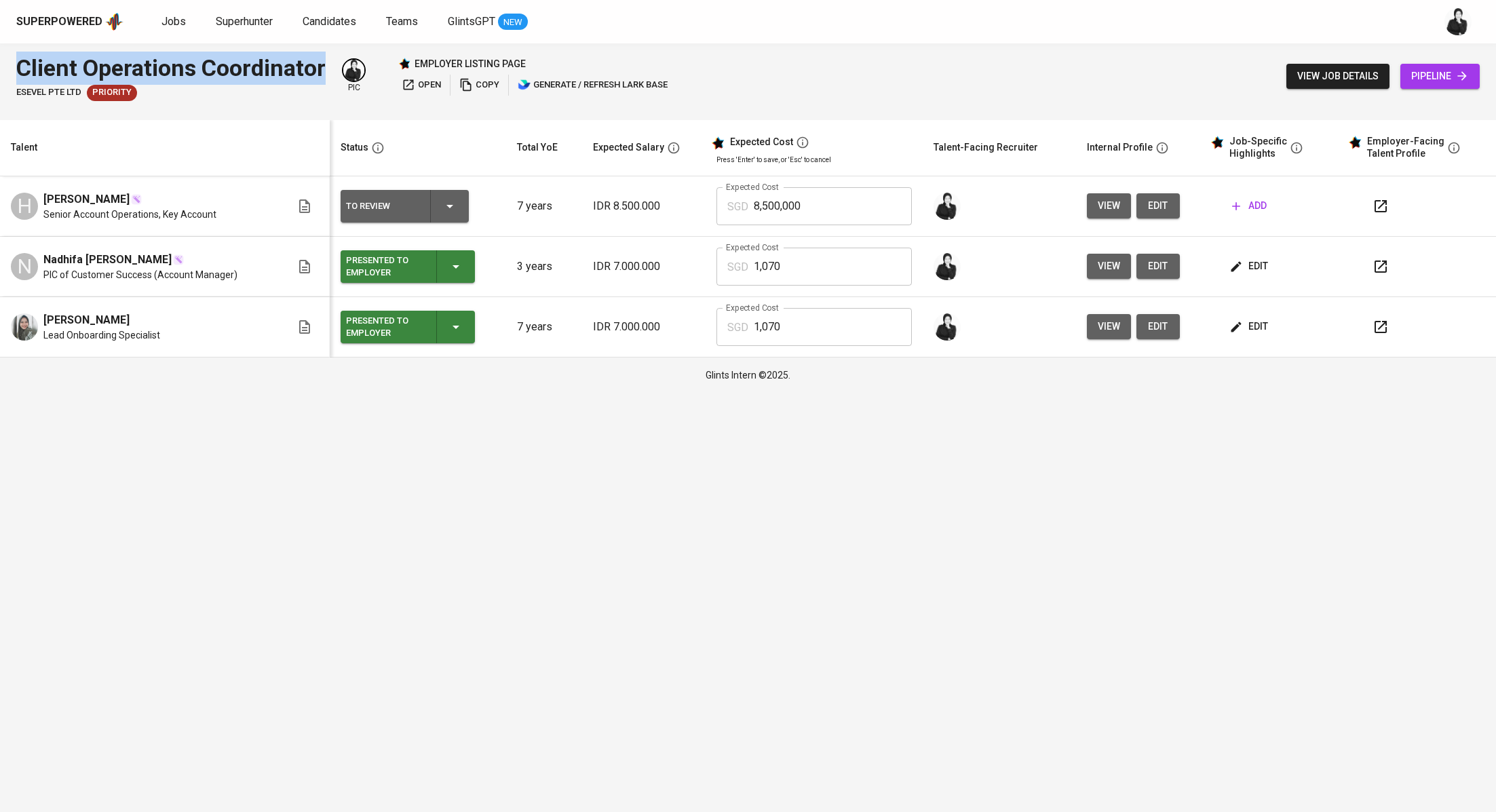
drag, startPoint x: 324, startPoint y: 71, endPoint x: 0, endPoint y: 70, distance: 324.0
click at [0, 70] on div "Client Operations Coordinator ESEVEL PTE LTD Priority pic employer listing page…" at bounding box center [748, 76] width 1496 height 66
copy div "Client Operations Coordinator"
click at [418, 80] on span "open" at bounding box center [422, 86] width 40 height 16
click at [1246, 202] on span "add" at bounding box center [1250, 205] width 35 height 17
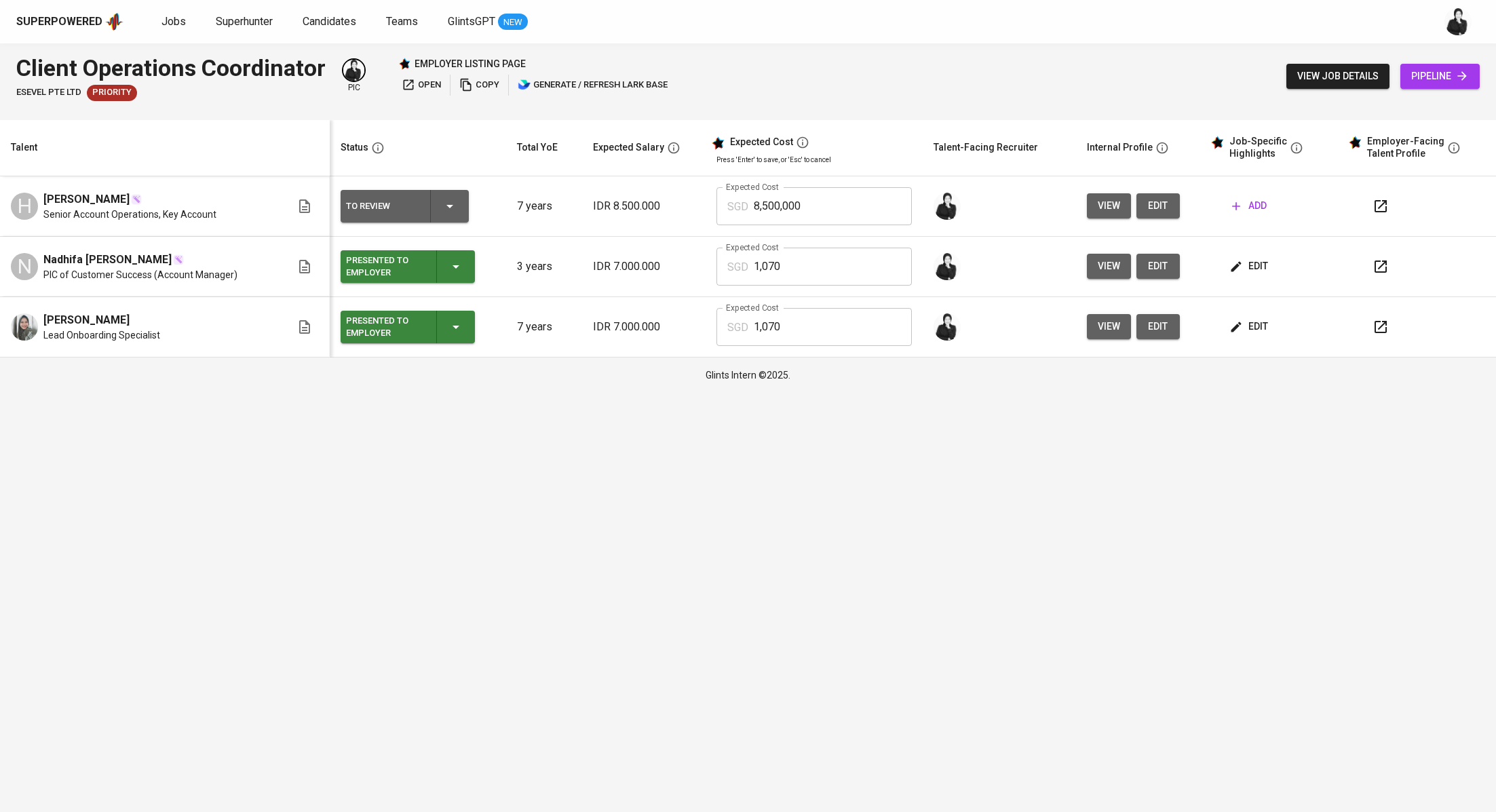
click at [1369, 208] on button "button" at bounding box center [1380, 206] width 32 height 32
click at [1246, 197] on span "add" at bounding box center [1250, 205] width 35 height 17
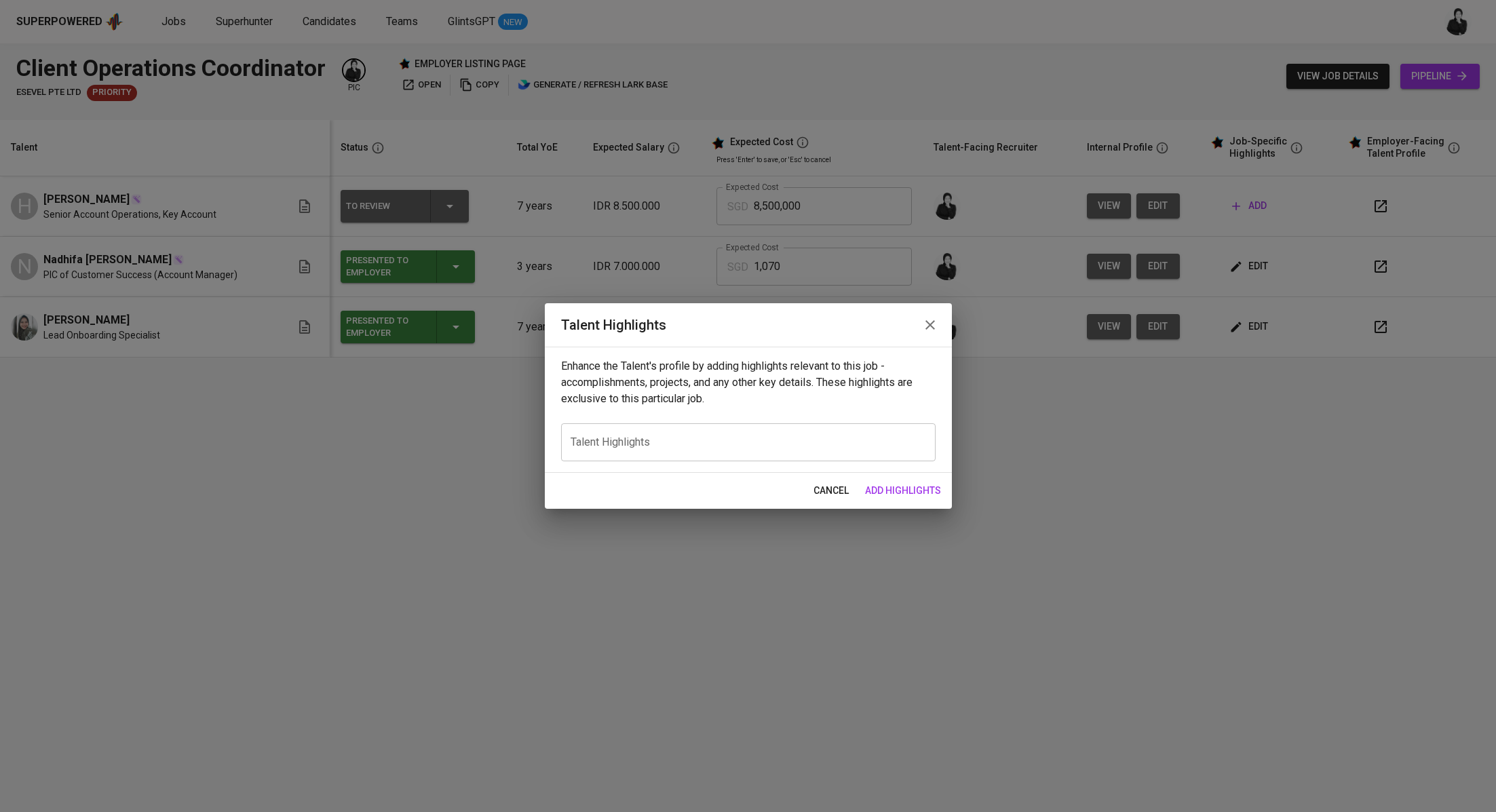
click at [761, 439] on textarea at bounding box center [748, 443] width 356 height 13
paste textarea "Here’s the refined version with **Helen’s name included**: --- Helen brings ove…"
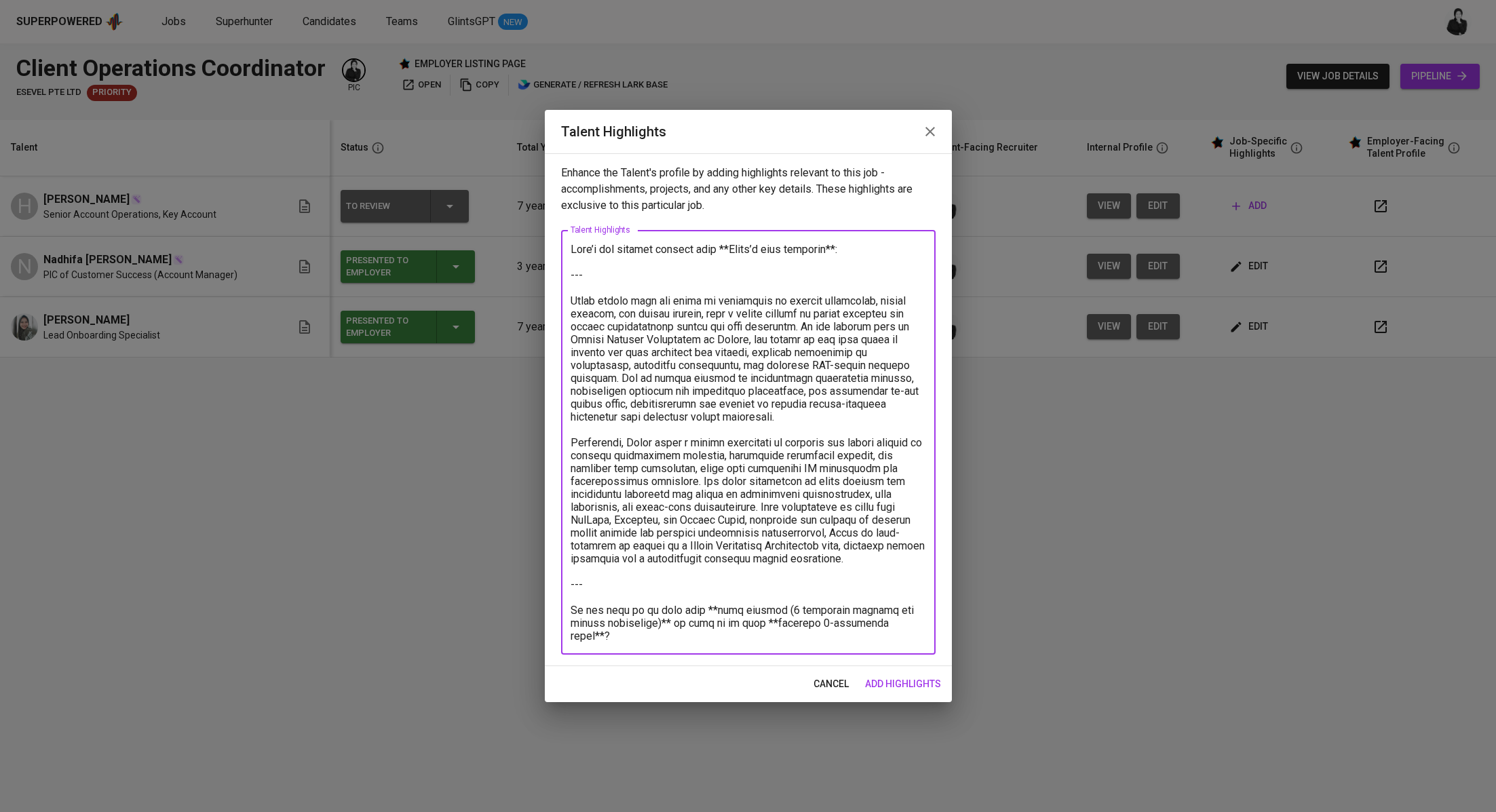
drag, startPoint x: 571, startPoint y: 299, endPoint x: 546, endPoint y: 236, distance: 67.8
click at [546, 236] on div "Enhance the Talent's profile by adding highlights relevant to this job - accomp…" at bounding box center [749, 410] width 407 height 513
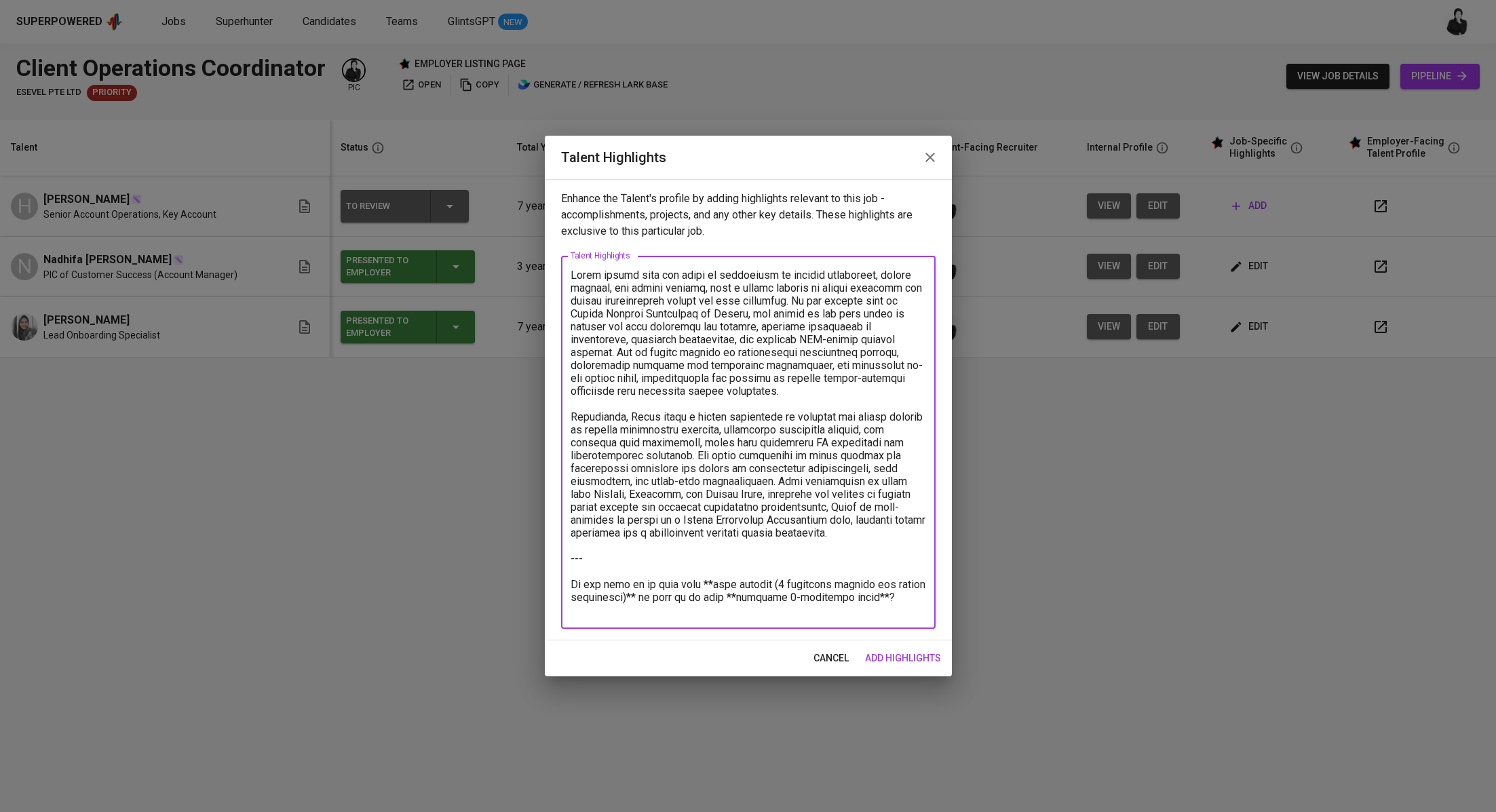
drag, startPoint x: 922, startPoint y: 536, endPoint x: 922, endPoint y: 604, distance: 68.0
click at [922, 604] on textarea at bounding box center [748, 442] width 356 height 348
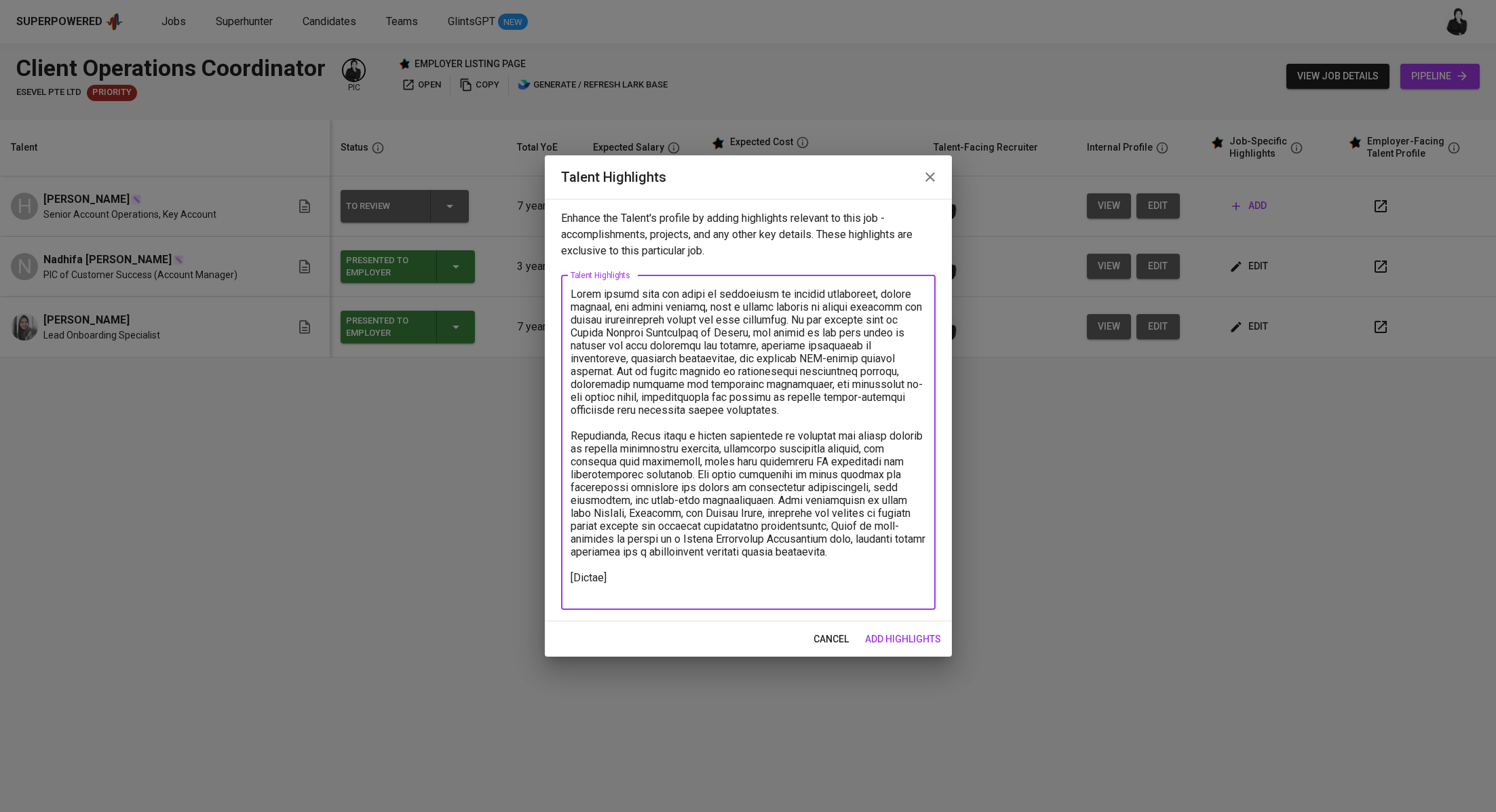
paste textarea "Here’s the refined version with **Helen’s name included**: --- Helen brings ove…"
paste textarea "https://glints.sg.larksuite.com/file/MPgrbTSGboe084xAMkVlU55TgSc?from=from_copy…"
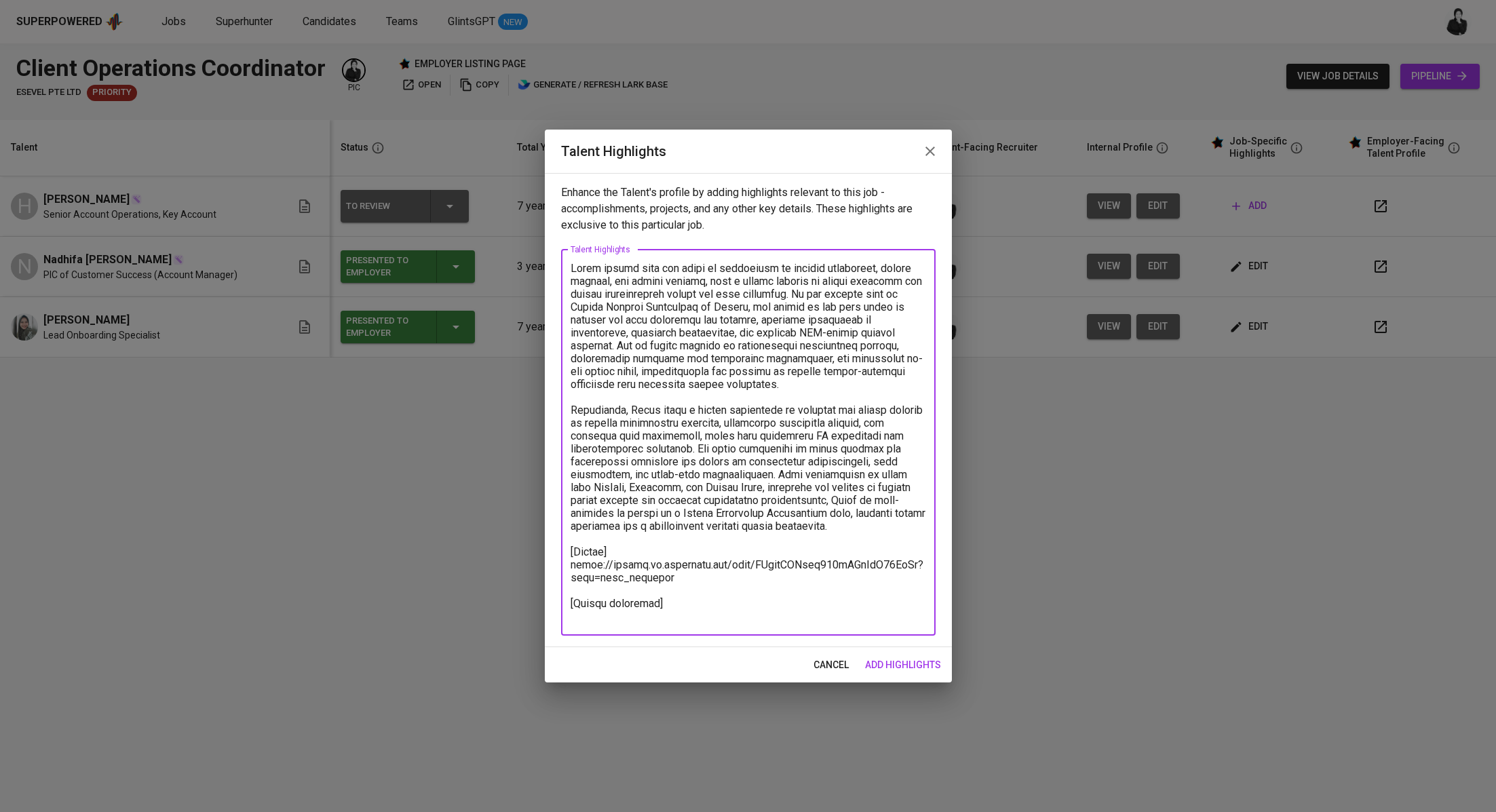
paste textarea "Basic Salary 760,22 BPJS Health 5% 50,81 BPJS Manpower 6.24% 50,10 Religious Fe…"
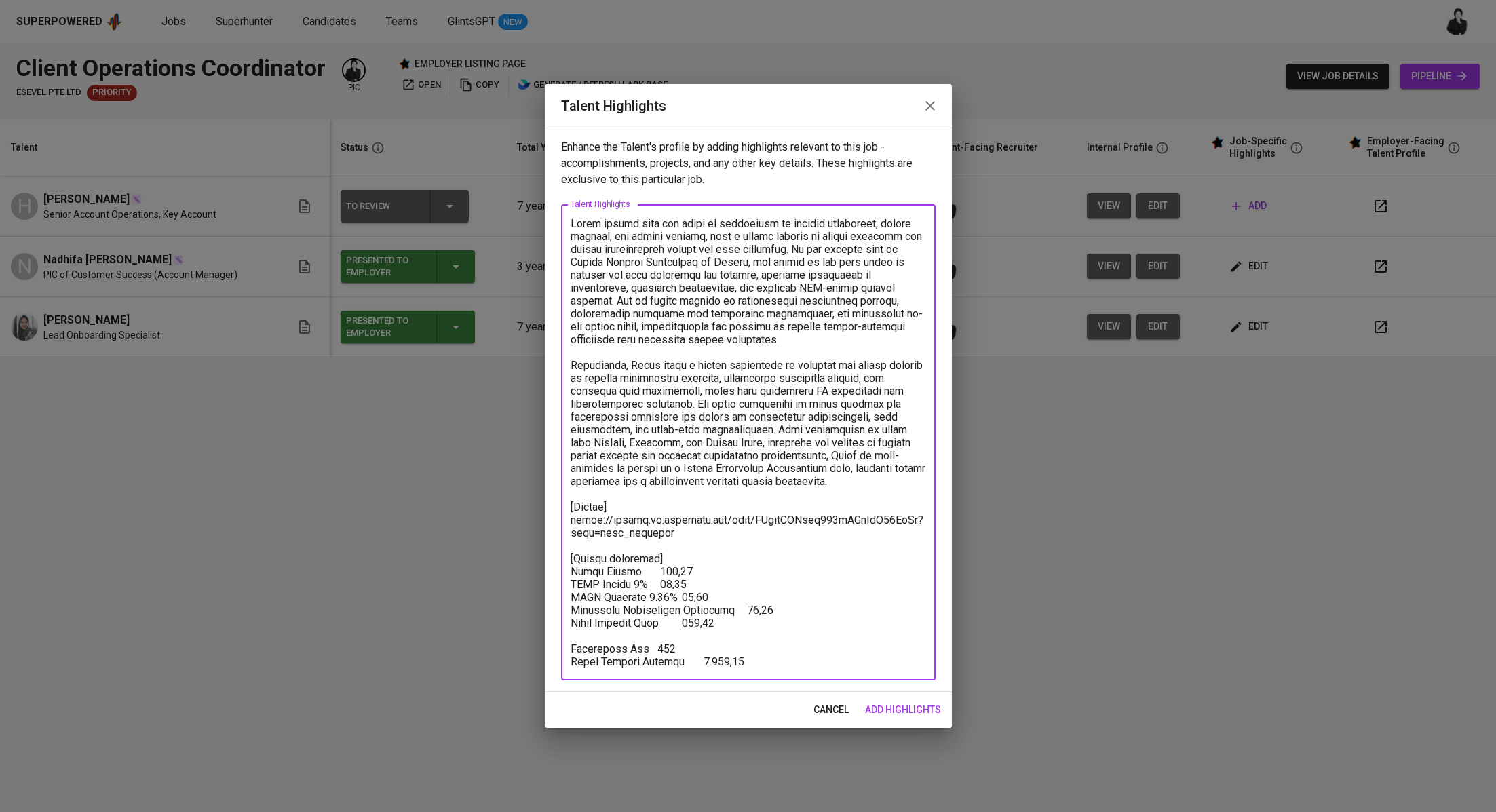
drag, startPoint x: 746, startPoint y: 662, endPoint x: 567, endPoint y: 575, distance: 199.0
click at [567, 575] on div "x Talent Highlights" at bounding box center [748, 442] width 375 height 476
drag, startPoint x: 658, startPoint y: 581, endPoint x: 637, endPoint y: 581, distance: 21.0
click at [637, 581] on textarea at bounding box center [748, 442] width 356 height 451
drag, startPoint x: 744, startPoint y: 656, endPoint x: 567, endPoint y: 664, distance: 177.2
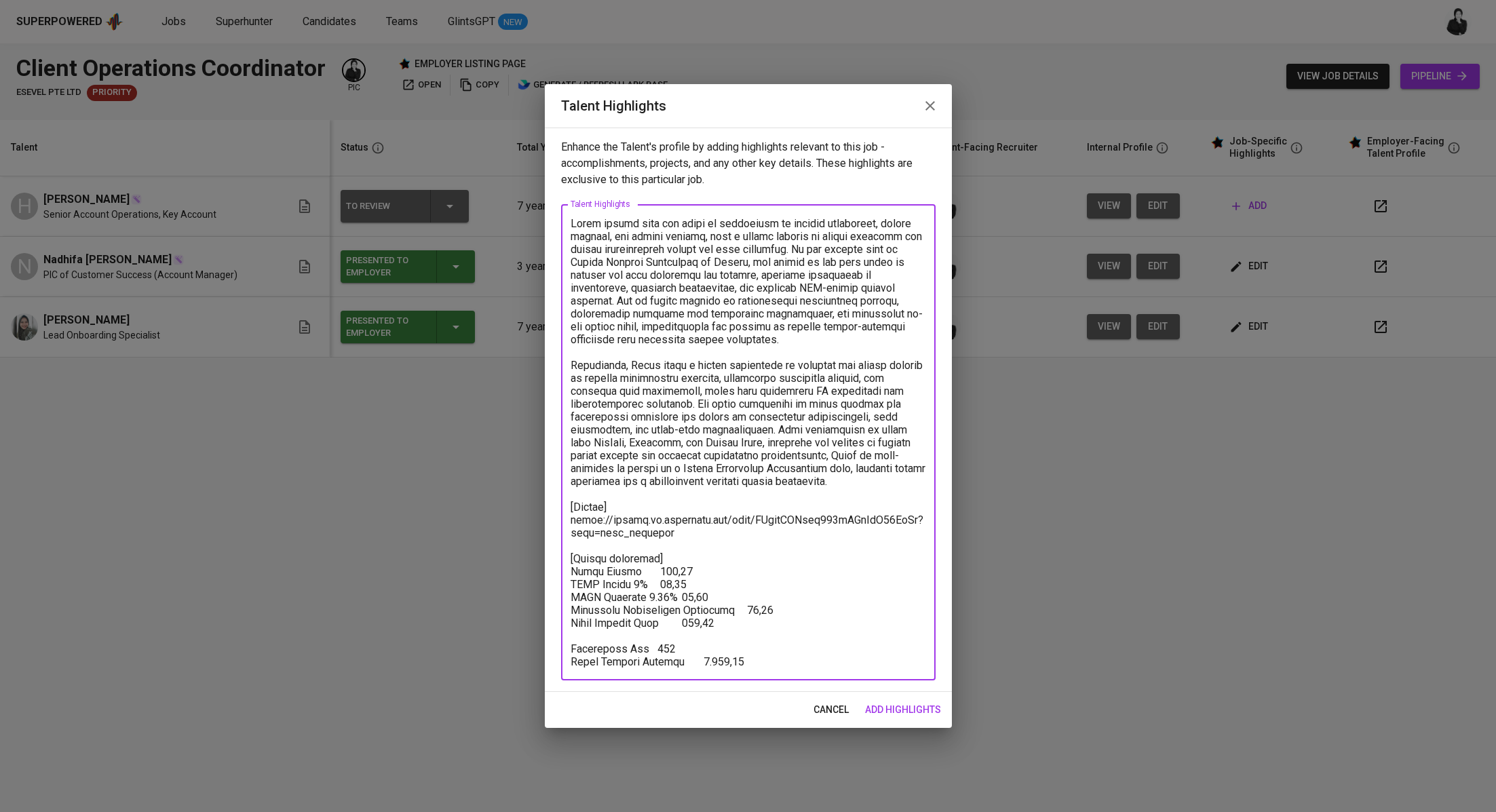
click at [567, 664] on div "x Talent Highlights" at bounding box center [748, 442] width 375 height 476
click at [693, 551] on textarea at bounding box center [748, 442] width 356 height 451
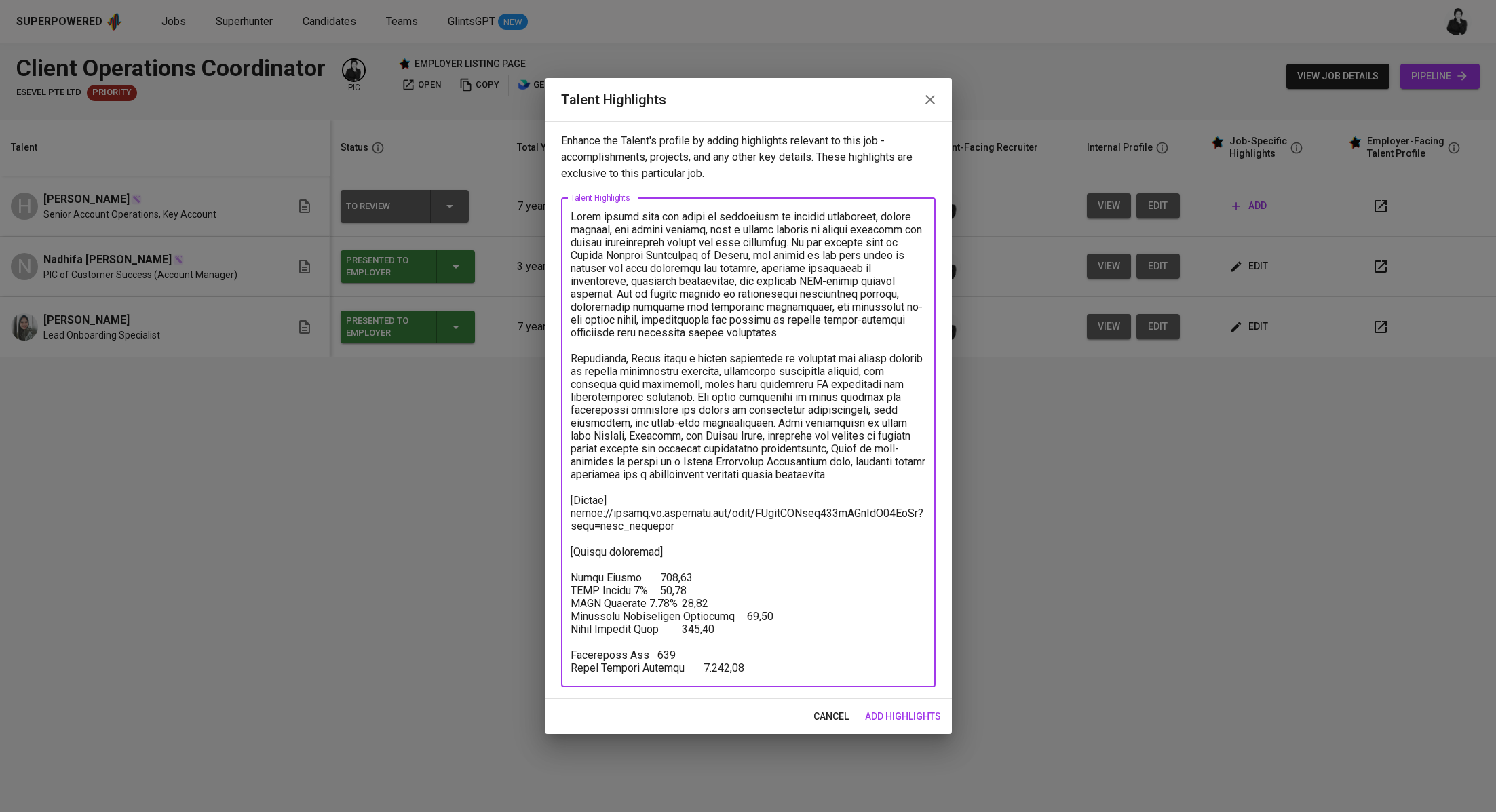
paste textarea "Total Pricing Monthly 1.224,47"
drag, startPoint x: 572, startPoint y: 562, endPoint x: 558, endPoint y: 562, distance: 14.0
click at [558, 562] on div "Enhance the Talent's profile by adding highlights relevant to this job - accomp…" at bounding box center [749, 410] width 407 height 578
click at [683, 568] on textarea at bounding box center [748, 442] width 356 height 464
click at [638, 576] on textarea at bounding box center [748, 442] width 356 height 464
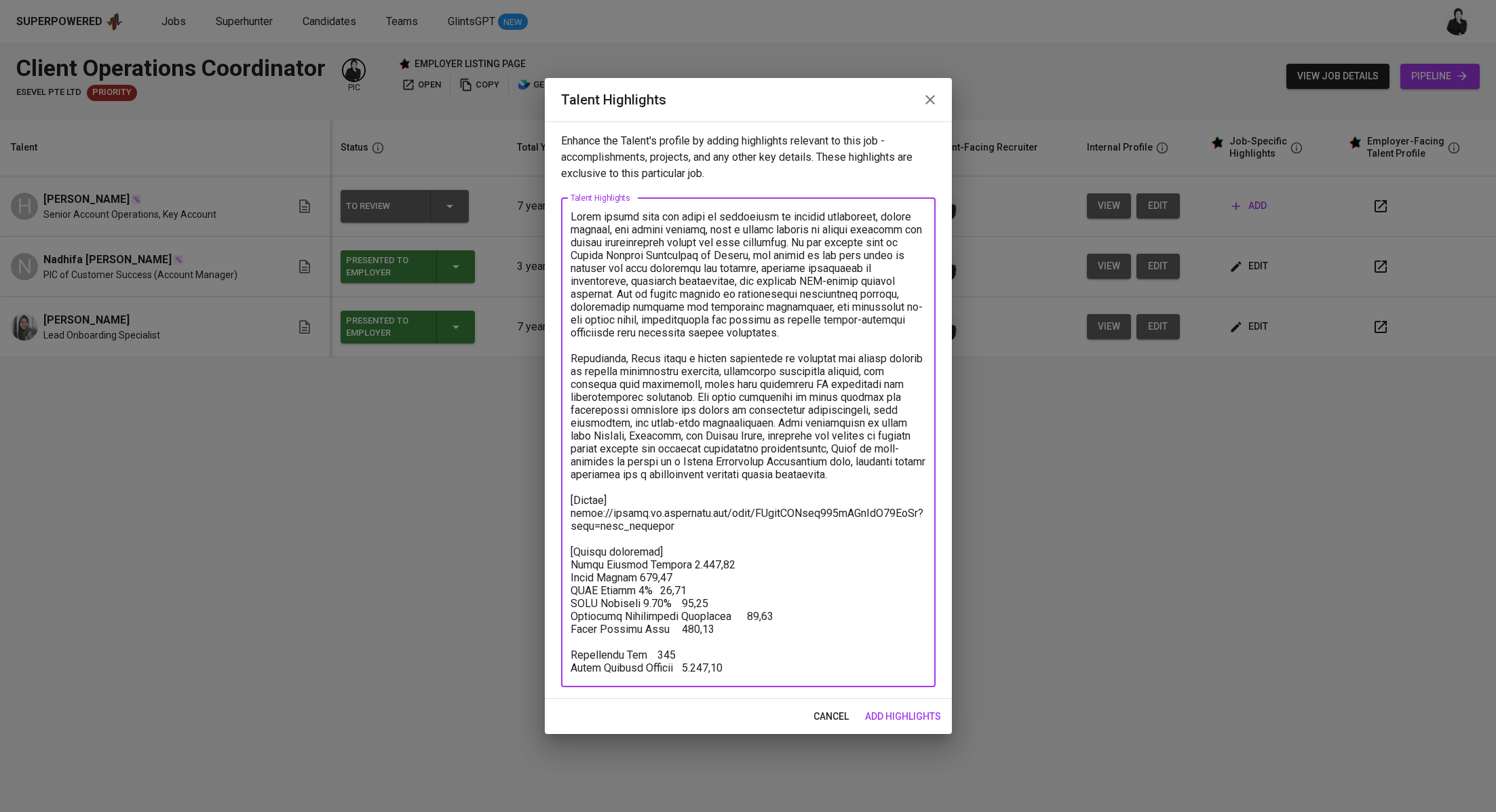
click at [663, 589] on textarea at bounding box center [748, 442] width 356 height 464
click at [700, 608] on textarea at bounding box center [748, 442] width 356 height 464
click at [682, 630] on textarea at bounding box center [748, 442] width 356 height 464
drag, startPoint x: 727, startPoint y: 634, endPoint x: 545, endPoint y: 631, distance: 182.0
click at [545, 631] on div "Enhance the Talent's profile by adding highlights relevant to this job - accomp…" at bounding box center [749, 410] width 407 height 578
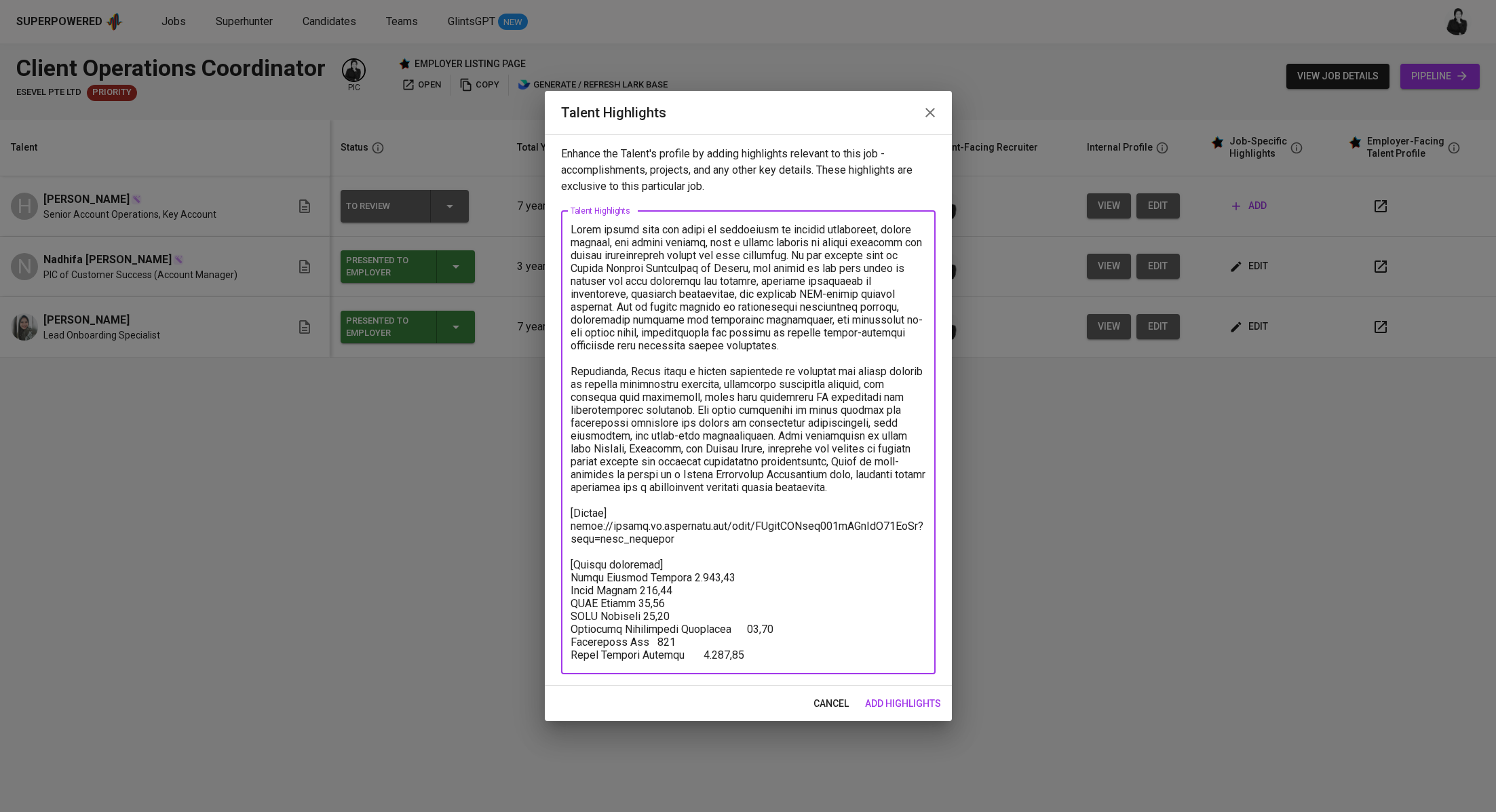
drag, startPoint x: 738, startPoint y: 654, endPoint x: 559, endPoint y: 661, distance: 179.1
click at [559, 661] on div "Enhance the Talent's profile by adding highlights relevant to this job - accomp…" at bounding box center [749, 410] width 407 height 551
click at [744, 575] on textarea at bounding box center [748, 442] width 356 height 438
click at [719, 591] on textarea at bounding box center [748, 442] width 356 height 438
click at [685, 598] on textarea at bounding box center [748, 442] width 356 height 438
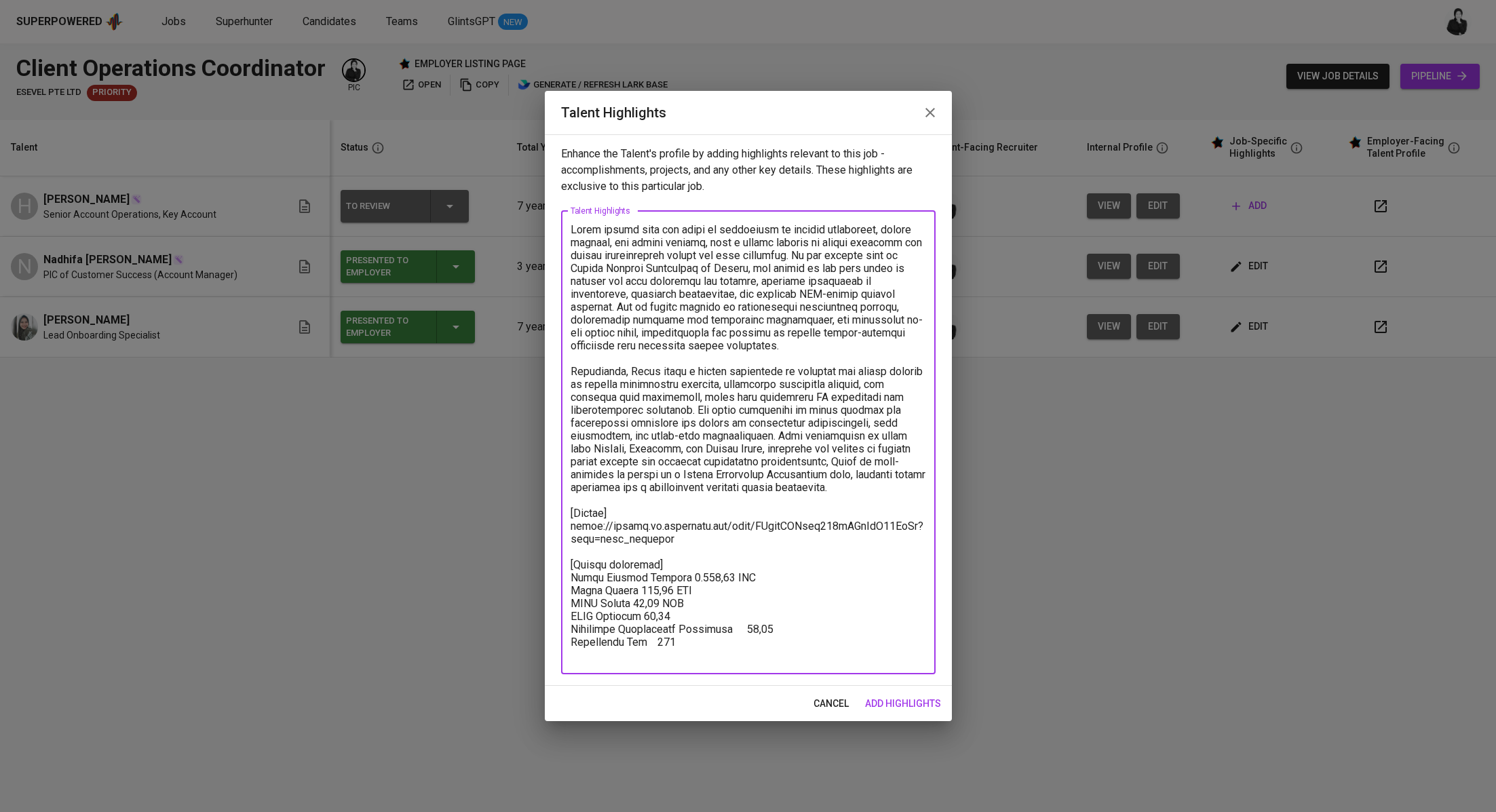
click at [716, 612] on textarea at bounding box center [748, 442] width 356 height 438
click at [777, 625] on textarea at bounding box center [748, 442] width 356 height 438
click at [734, 639] on textarea at bounding box center [748, 442] width 356 height 438
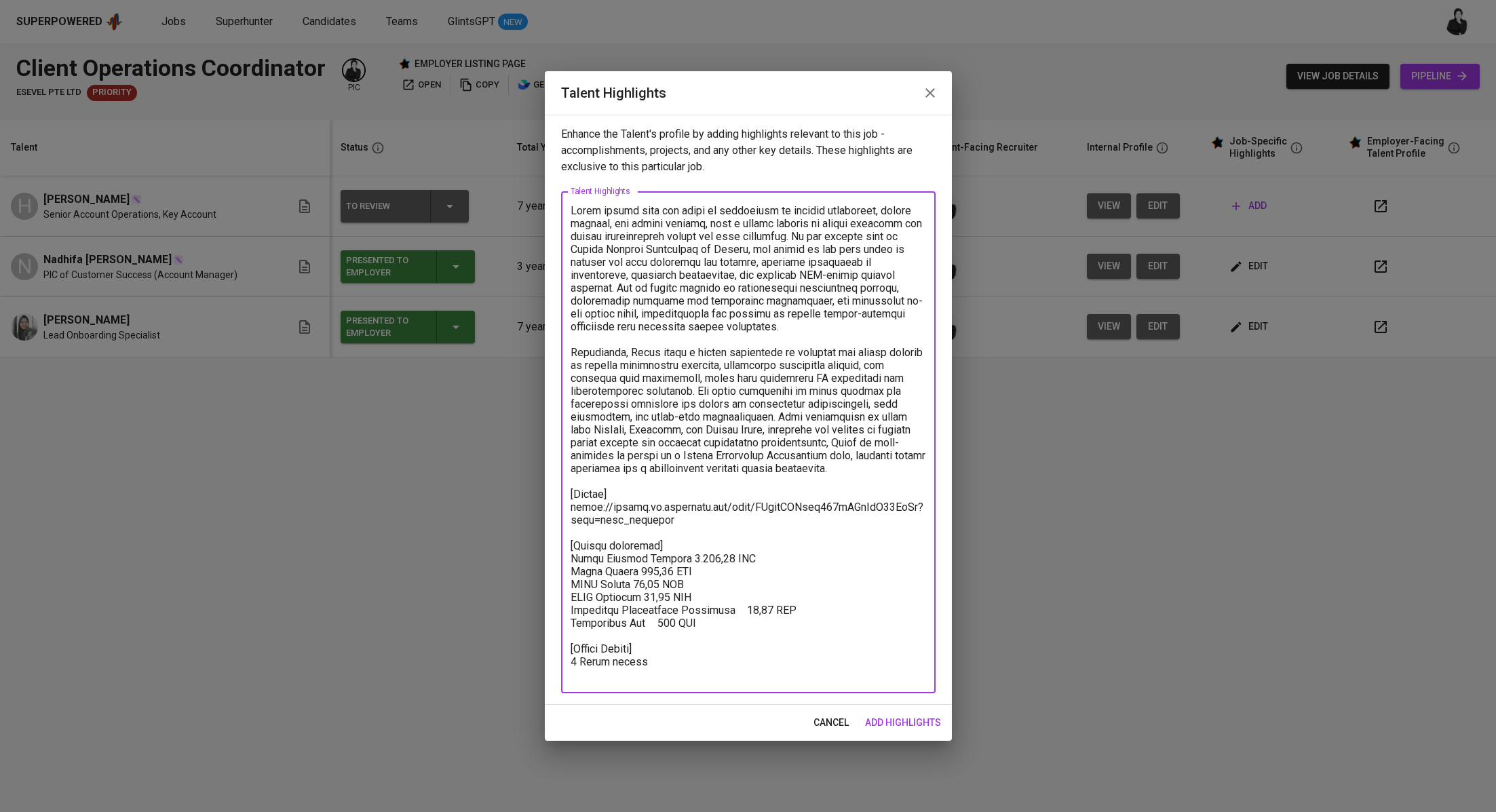
type textarea "[PERSON_NAME] brings over six years of experience in account operations, talent…"
click at [897, 716] on span "add highlights" at bounding box center [903, 722] width 76 height 17
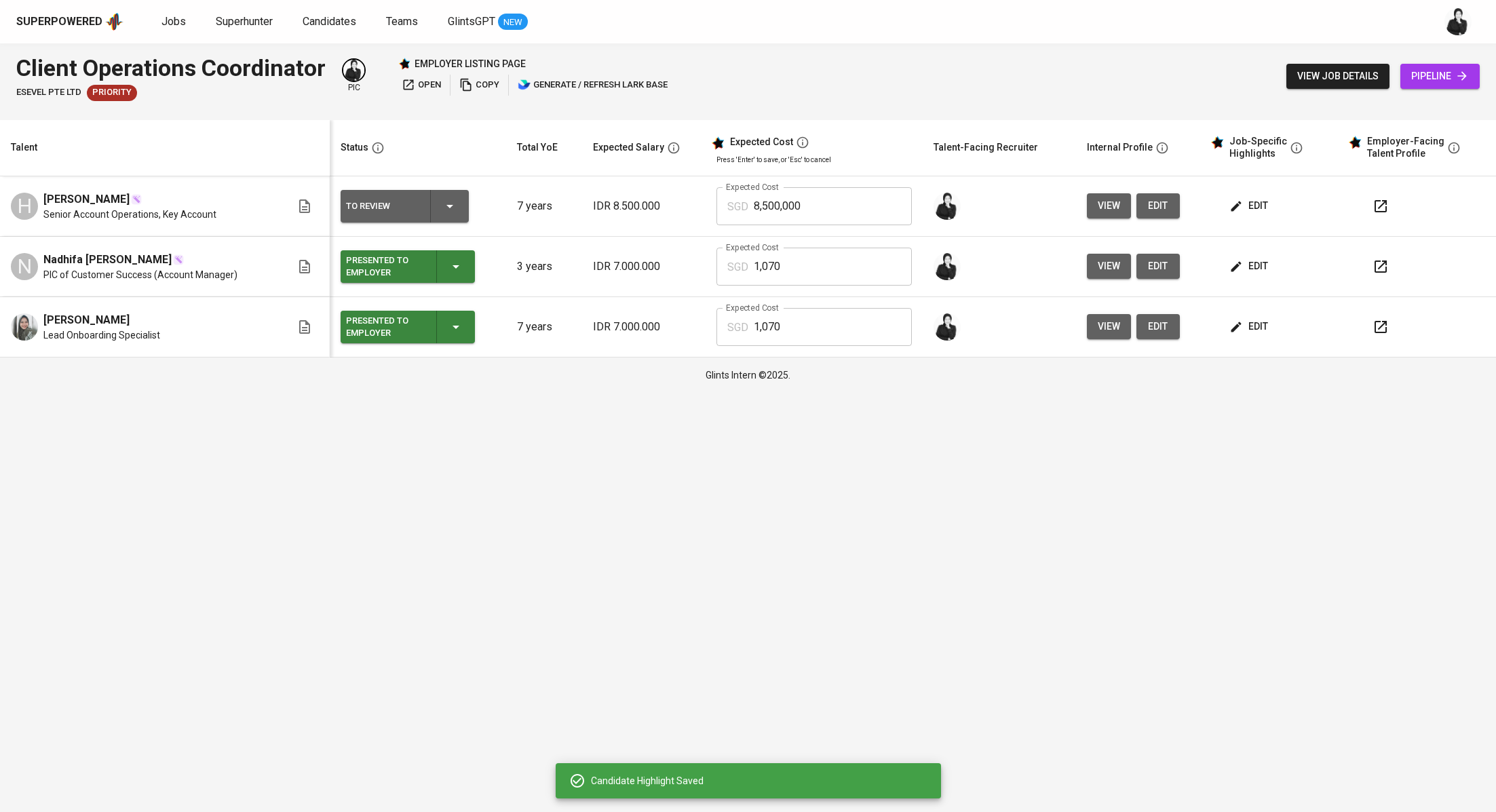
click at [1247, 200] on span "edit" at bounding box center [1250, 205] width 36 height 17
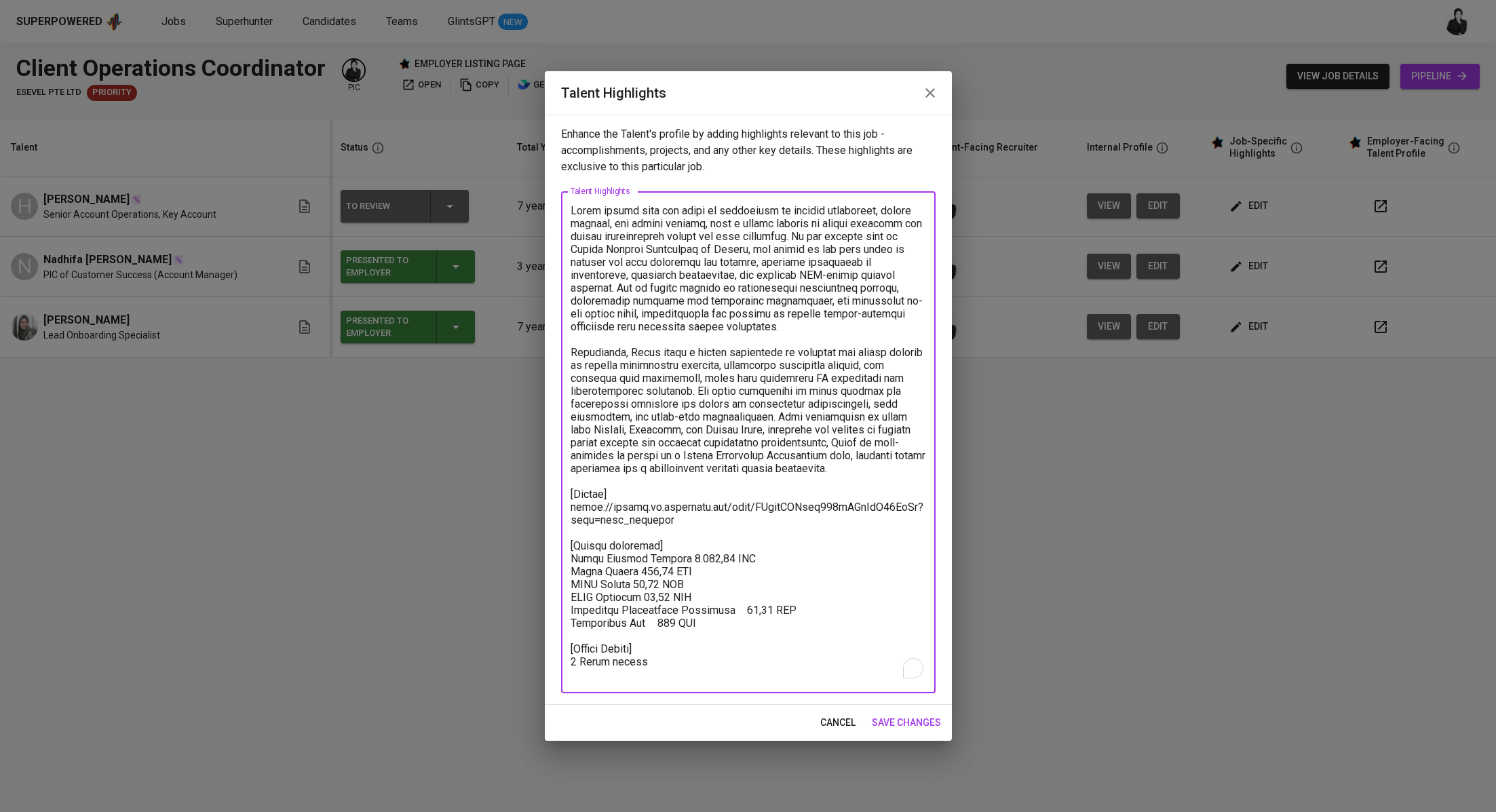
drag, startPoint x: 0, startPoint y: 0, endPoint x: 677, endPoint y: 557, distance: 876.7
click at [677, 557] on textarea "To enrich screen reader interactions, please activate Accessibility in Grammarl…" at bounding box center [748, 443] width 356 height 477
click at [836, 726] on span "cancel" at bounding box center [838, 722] width 36 height 17
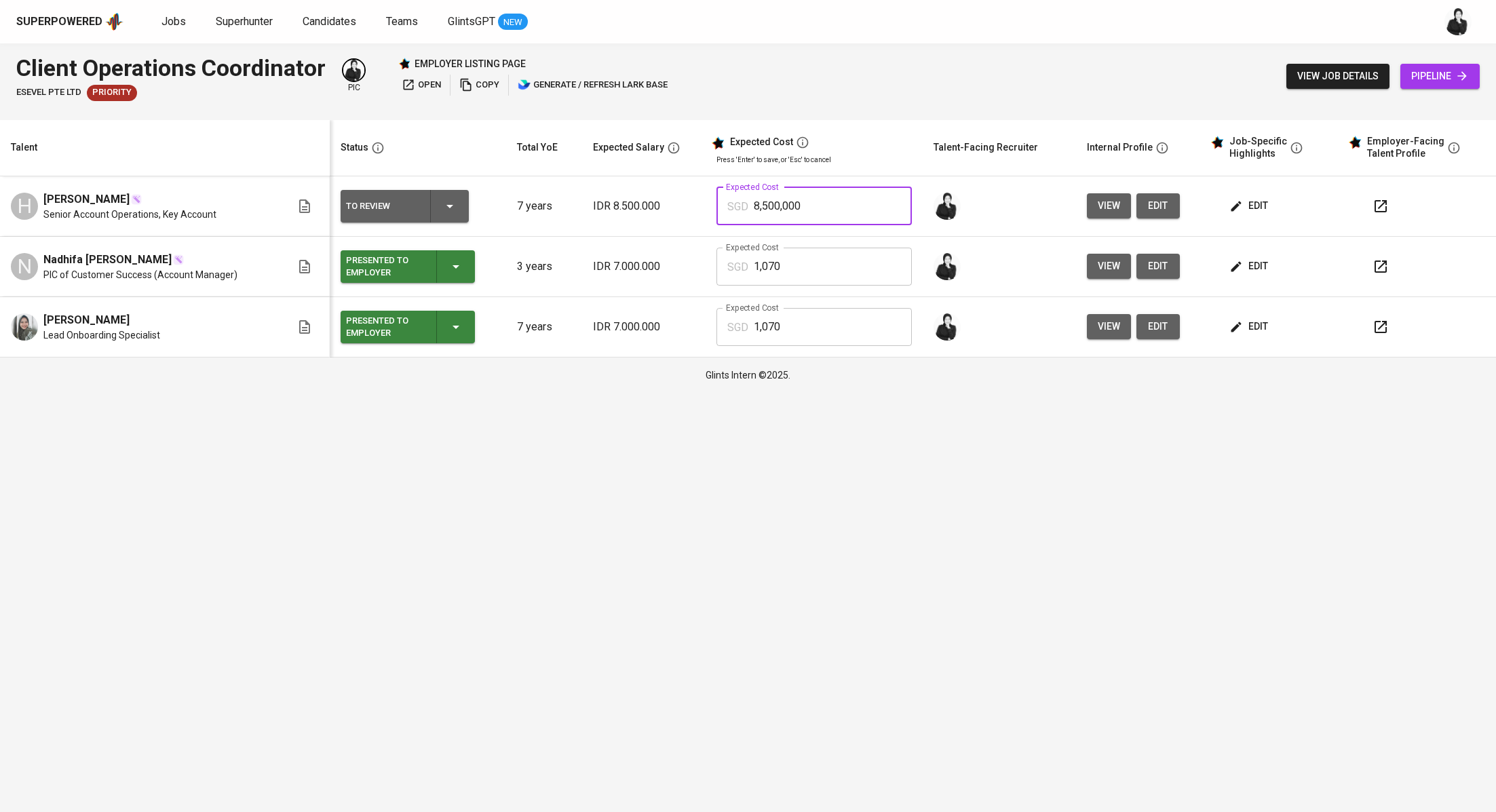
drag, startPoint x: 849, startPoint y: 206, endPoint x: 748, endPoint y: 205, distance: 101.0
click at [748, 205] on div "SGD 8,500,000 Expected Cost" at bounding box center [814, 206] width 196 height 38
paste input "1,224"
click at [1175, 393] on html "Superpowered Jobs Superhunter Candidates Teams GlintsGPT NEW Client Operations …" at bounding box center [748, 196] width 1496 height 393
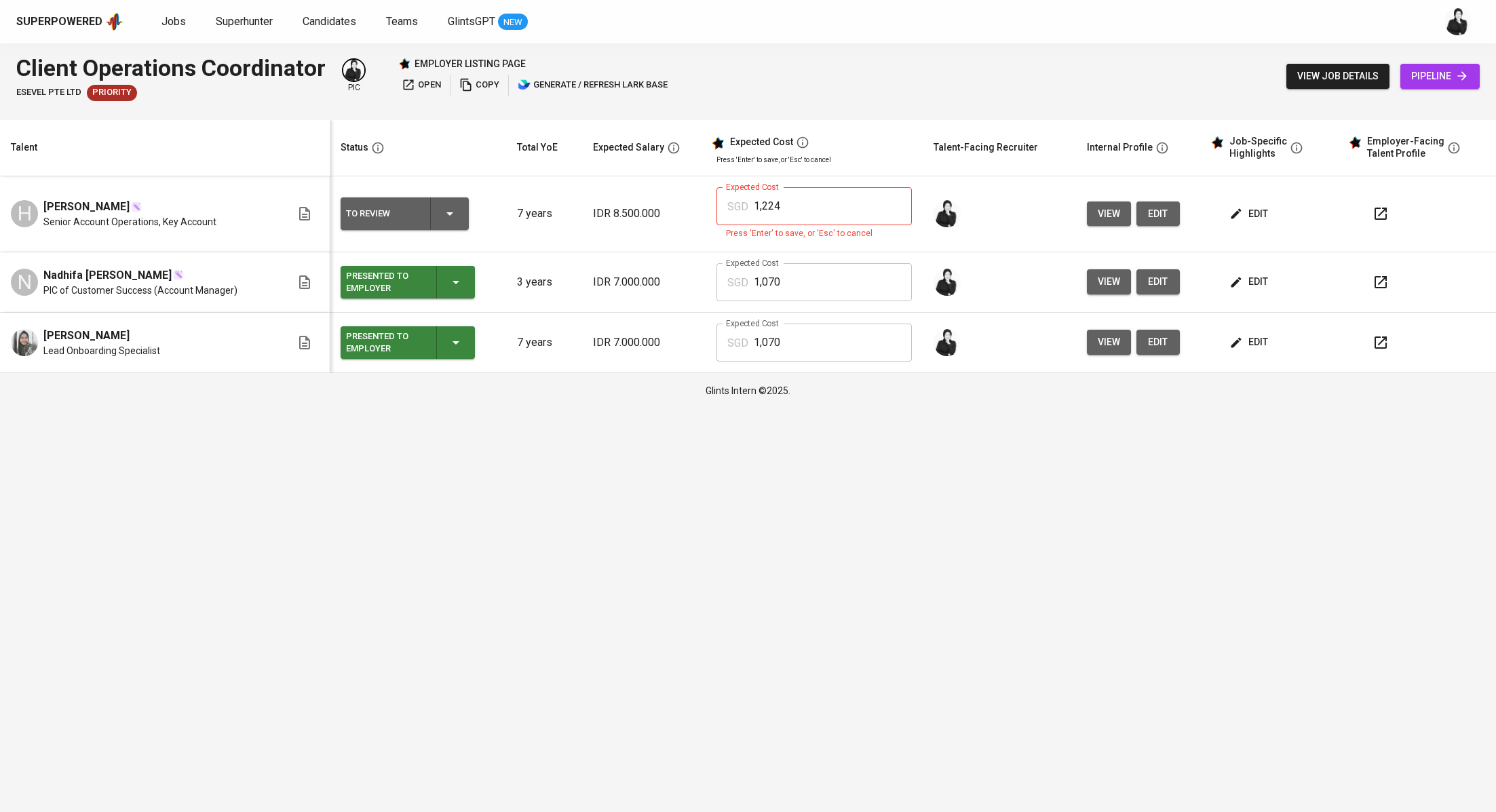
click at [857, 220] on input "1,224" at bounding box center [833, 206] width 158 height 38
type input "1,224"
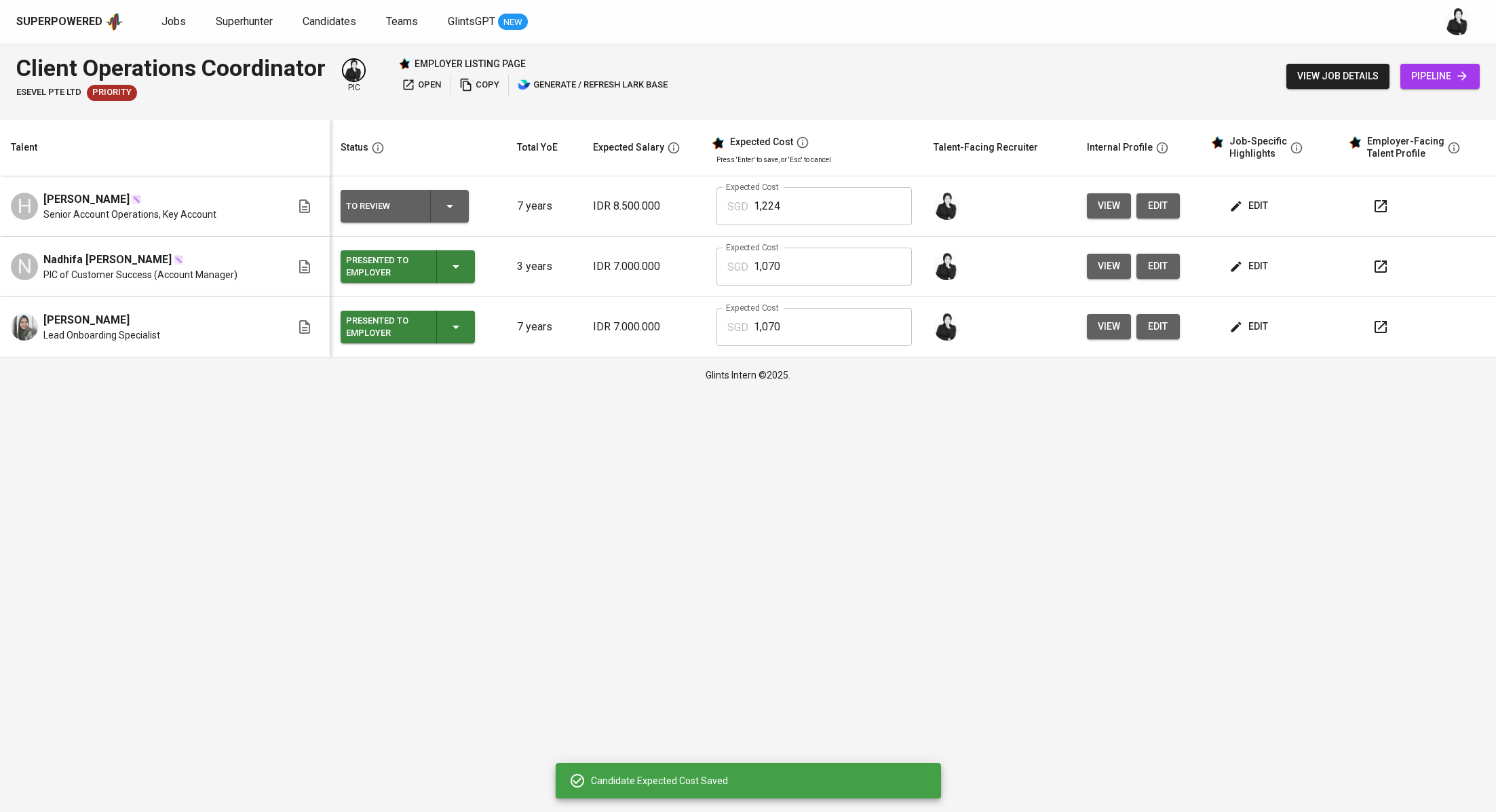
click at [1368, 195] on button "button" at bounding box center [1380, 206] width 32 height 32
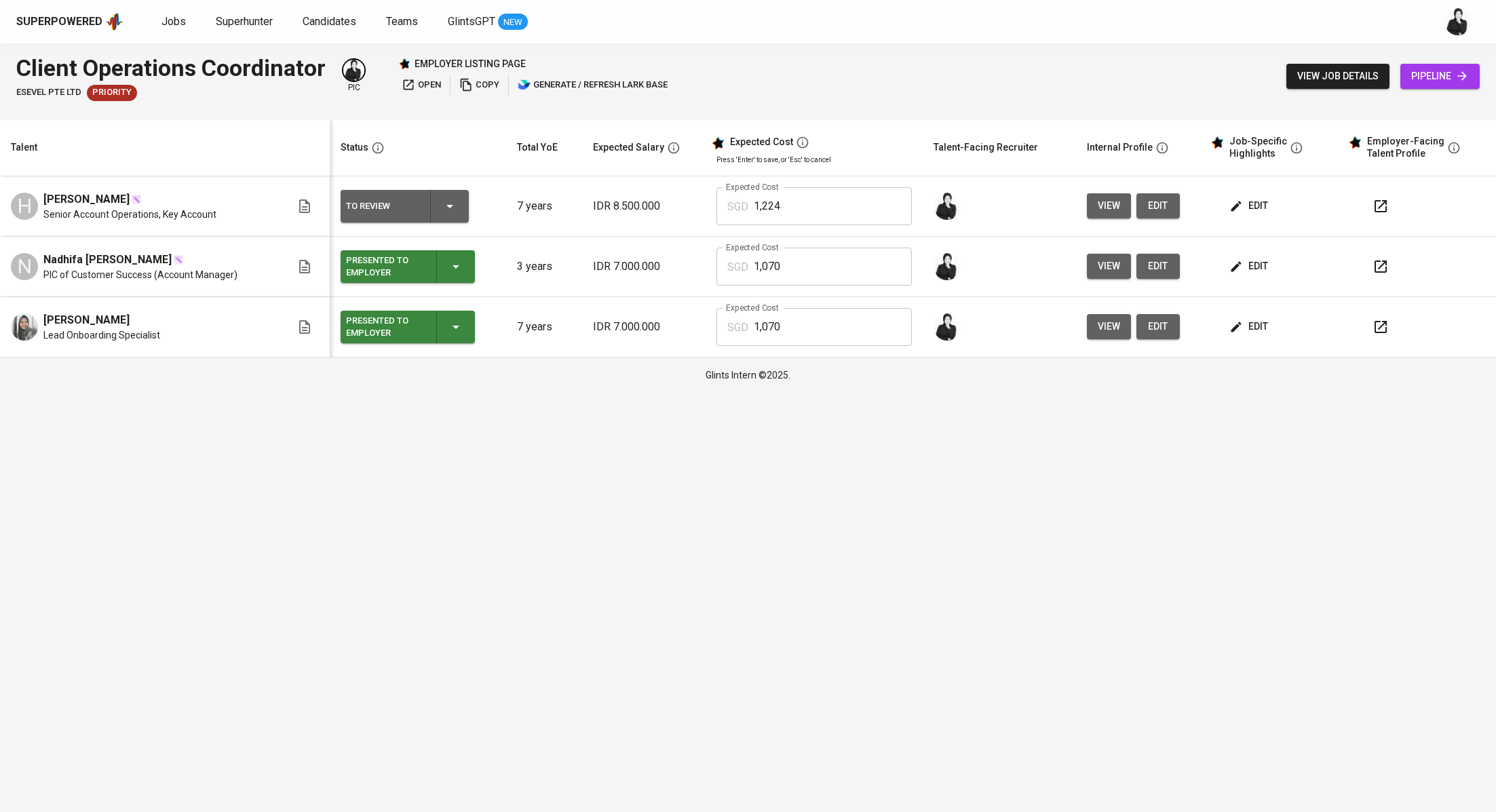
click at [464, 206] on button "To Review" at bounding box center [405, 206] width 128 height 32
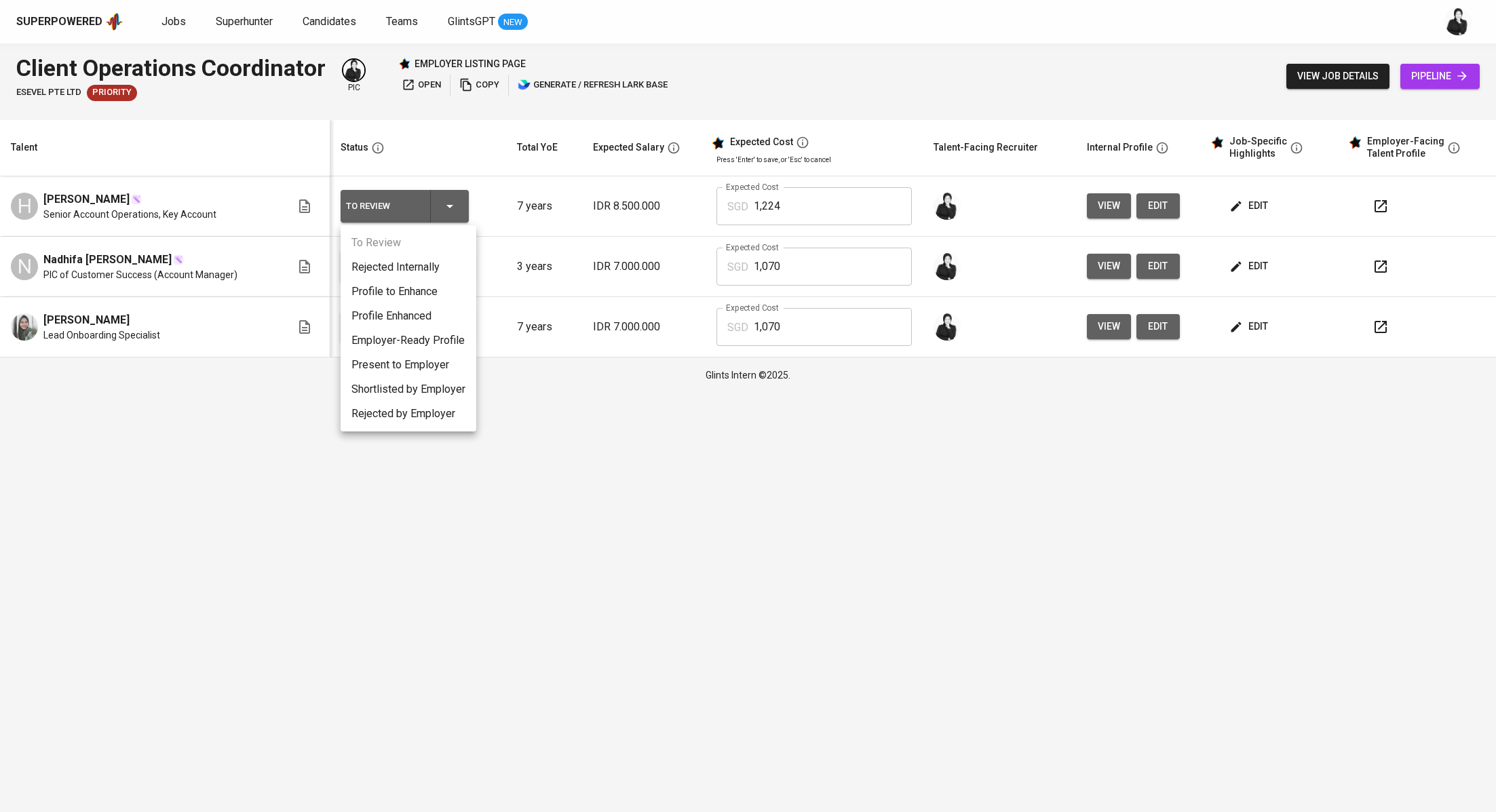
click at [435, 363] on li "Present to Employer" at bounding box center [408, 364] width 135 height 25
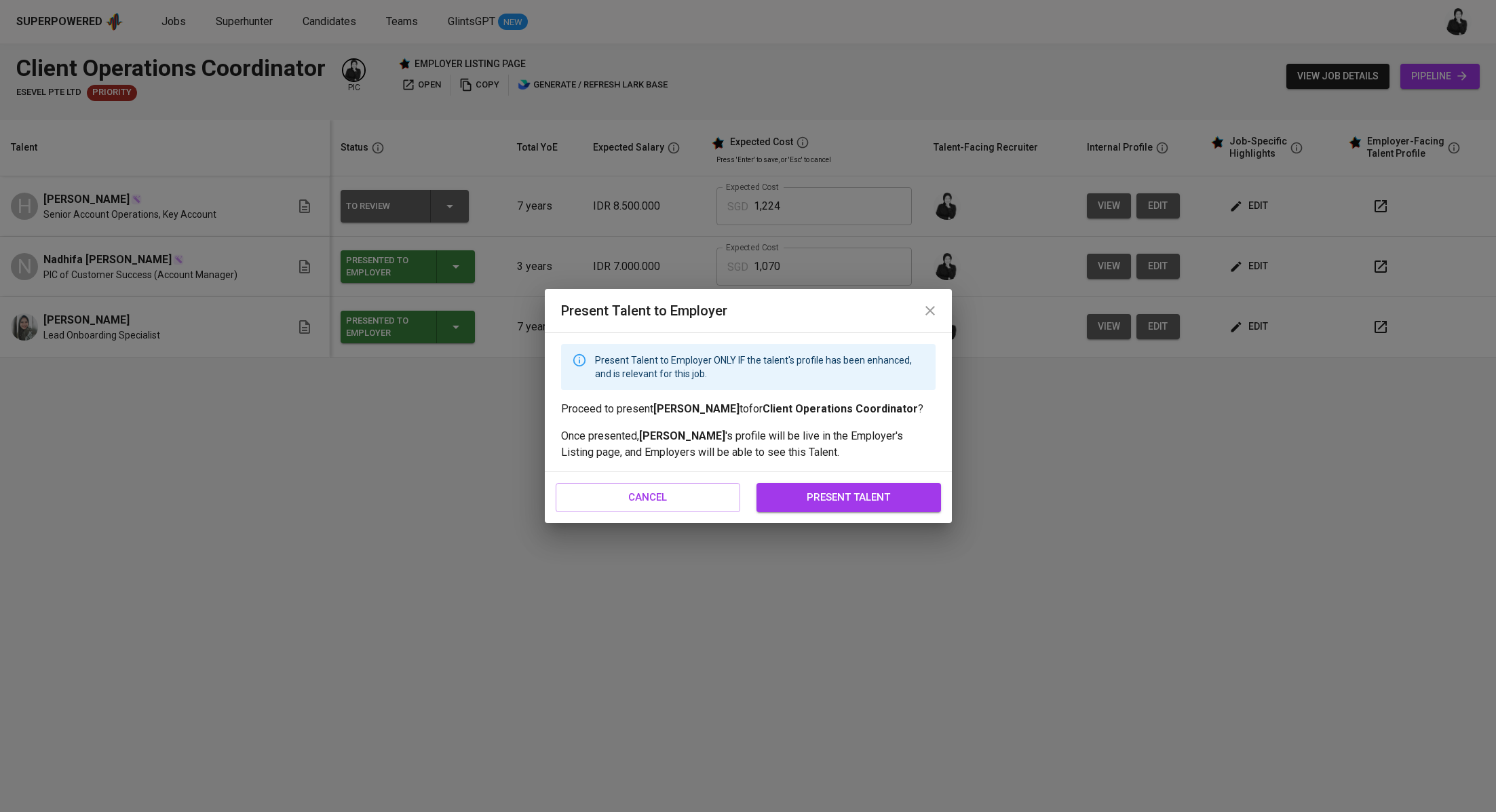
click at [831, 501] on span "present talent" at bounding box center [849, 497] width 155 height 17
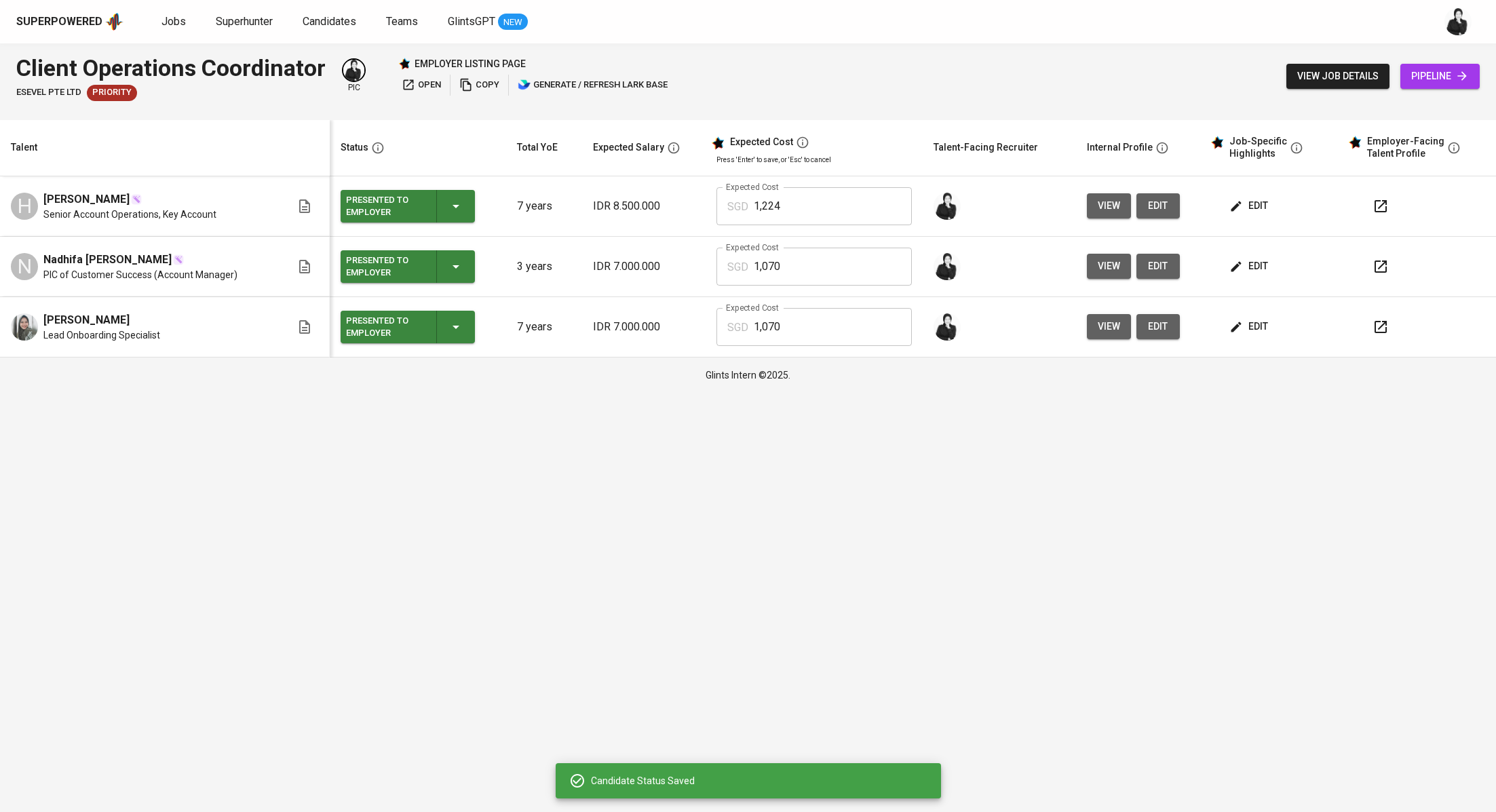
click at [1376, 273] on icon "button" at bounding box center [1380, 266] width 17 height 17
